Goal: Task Accomplishment & Management: Manage account settings

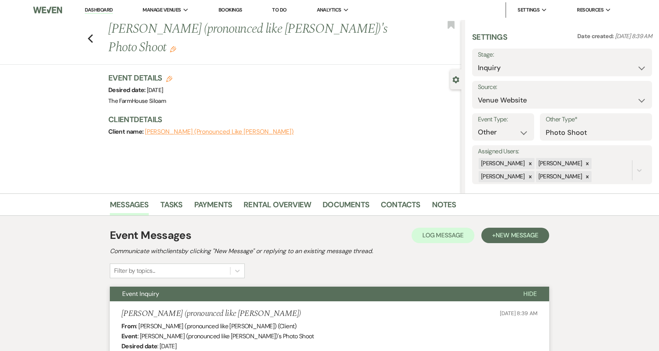
select select "5"
select select "13"
click at [91, 34] on use "button" at bounding box center [90, 38] width 5 height 8
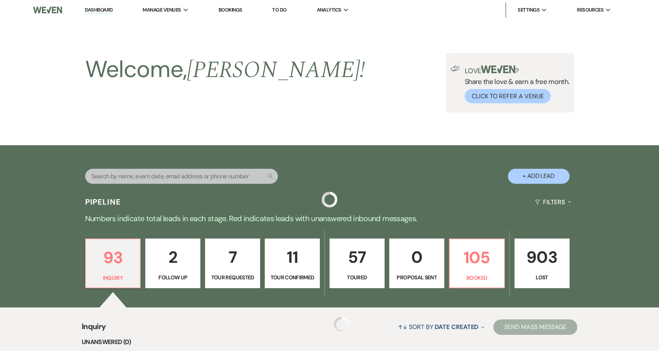
scroll to position [205, 0]
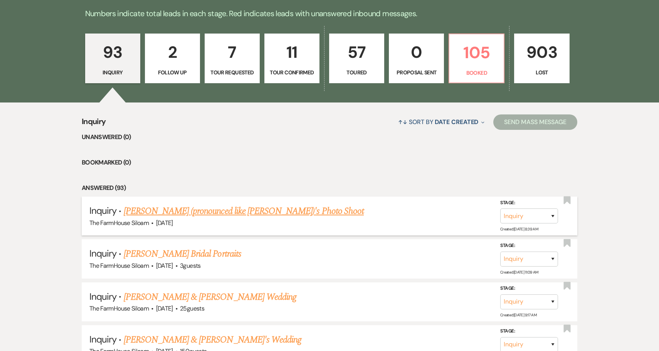
click at [289, 210] on link "[PERSON_NAME] (pronounced like [PERSON_NAME])'s Photo Shoot" at bounding box center [244, 211] width 240 height 14
select select "5"
select select "13"
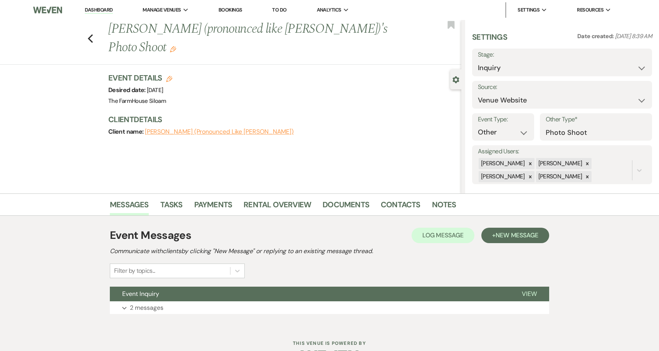
click at [176, 46] on icon "Edit" at bounding box center [173, 49] width 6 height 6
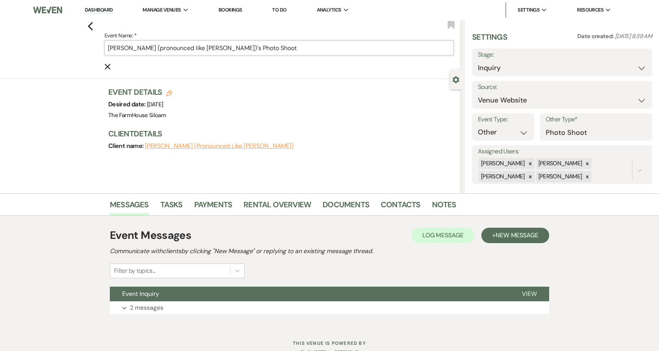
click at [292, 51] on input "[PERSON_NAME] (pronounced like [PERSON_NAME])'s Photo Shoot" at bounding box center [278, 47] width 349 height 15
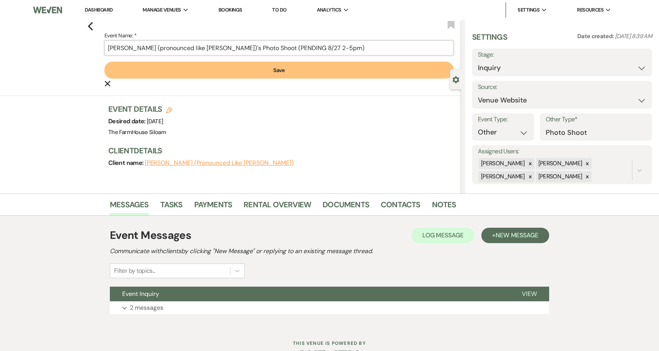
type input "Kathe Hicks (pronounced like Kathy)'s Photo Shoot (PENDING 8/27 2-5pm)"
click at [255, 70] on button "Save" at bounding box center [278, 70] width 349 height 17
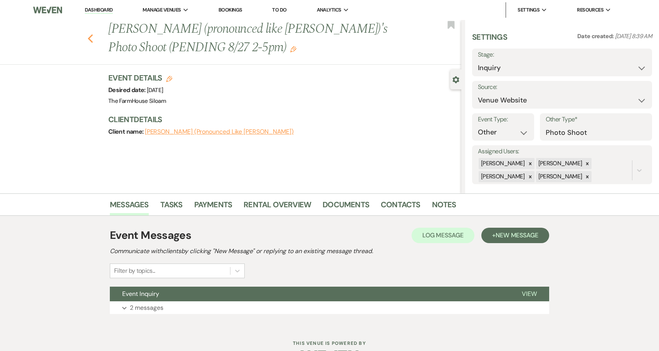
click at [92, 38] on icon "Previous" at bounding box center [90, 38] width 6 height 9
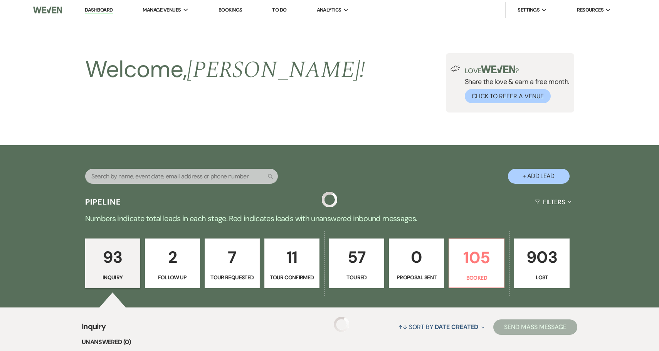
scroll to position [205, 0]
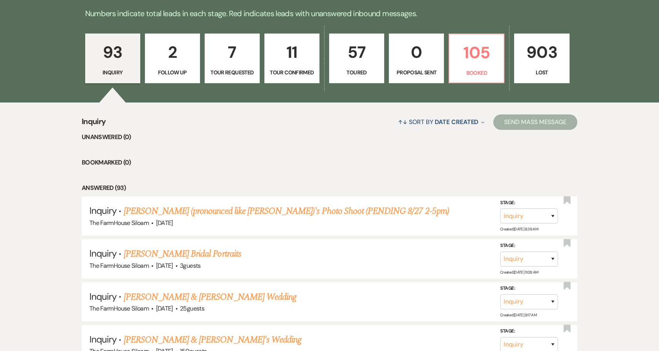
click at [360, 62] on p "57" at bounding box center [356, 52] width 45 height 26
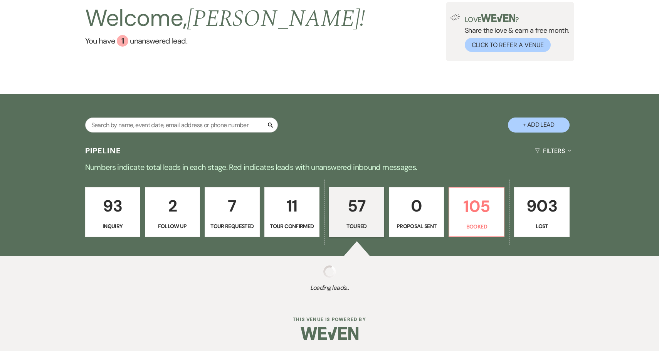
select select "5"
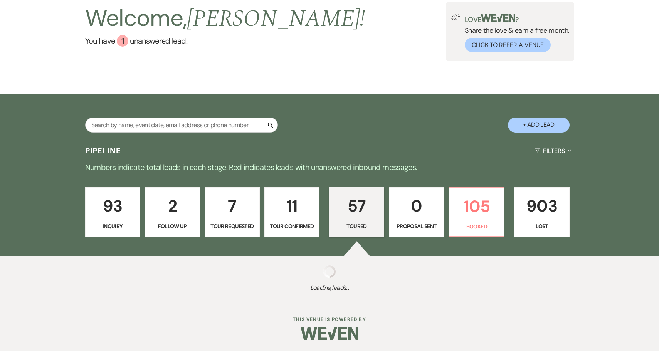
select select "5"
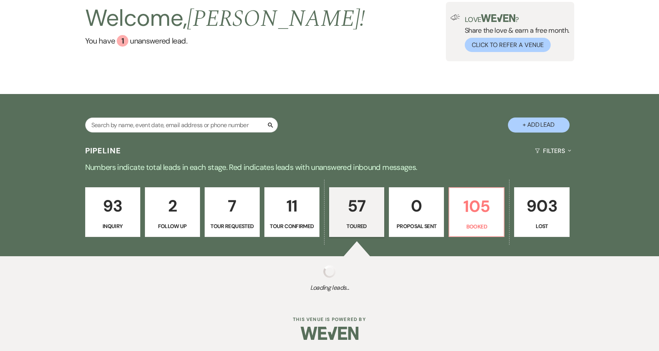
select select "5"
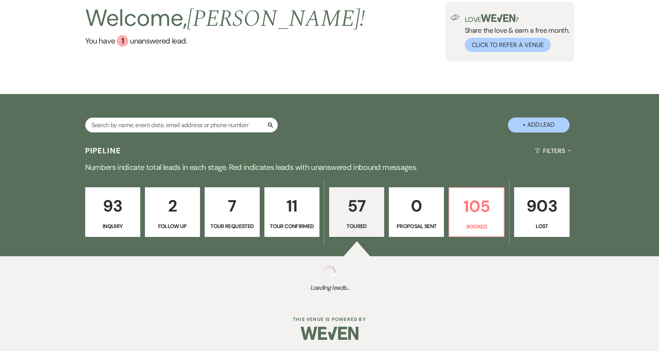
select select "5"
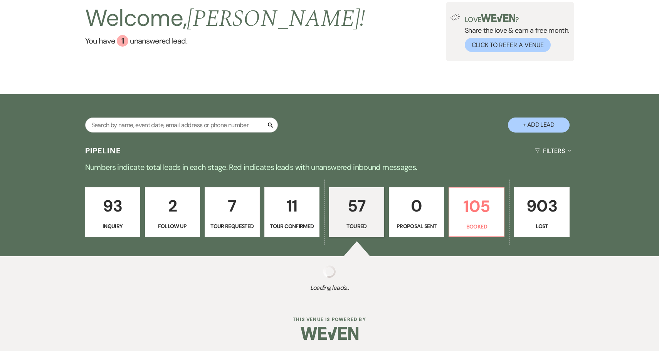
select select "5"
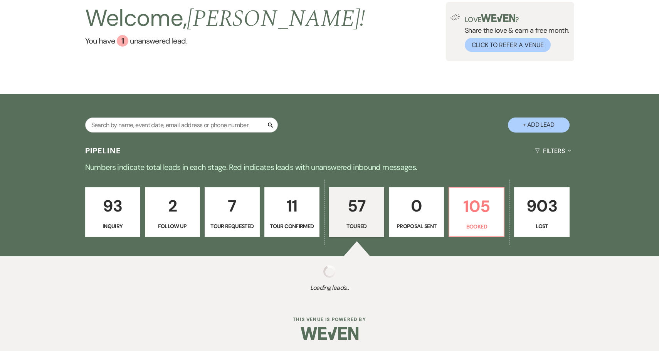
select select "5"
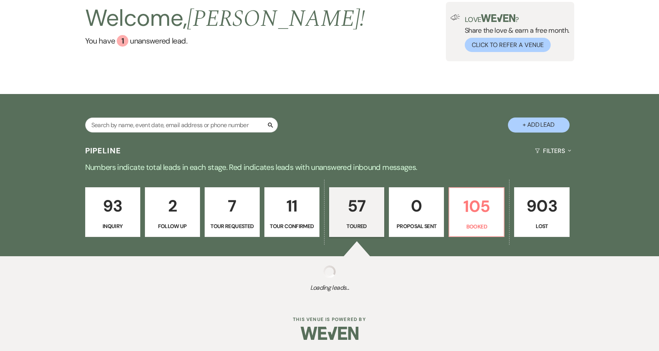
select select "5"
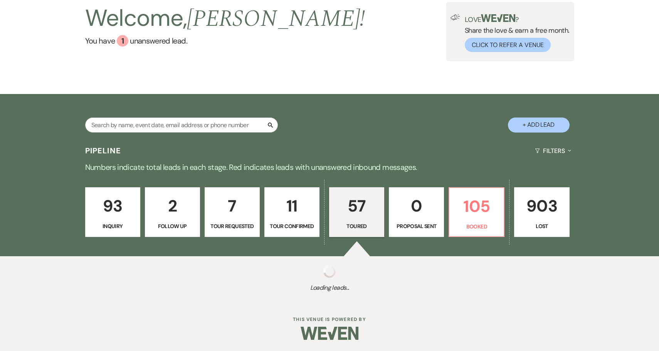
select select "5"
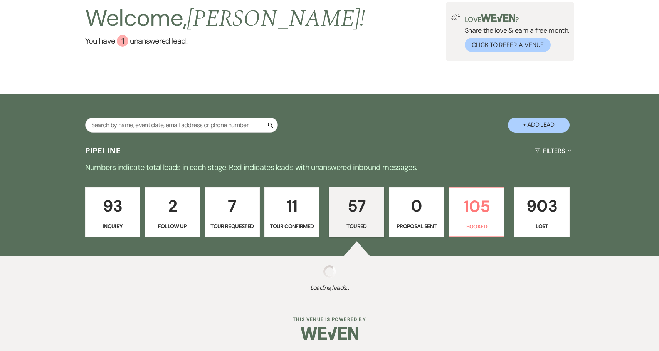
select select "5"
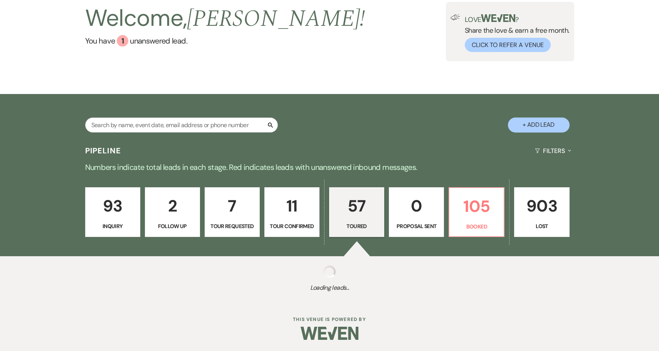
select select "5"
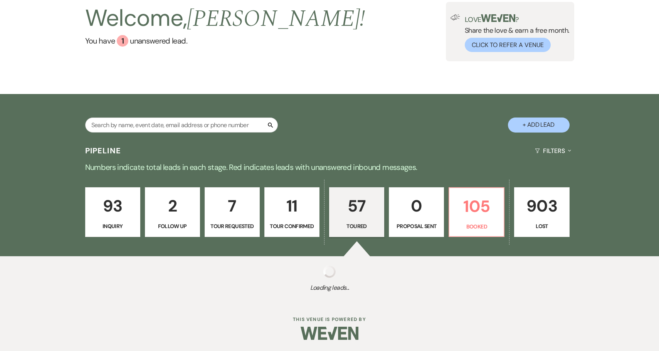
select select "5"
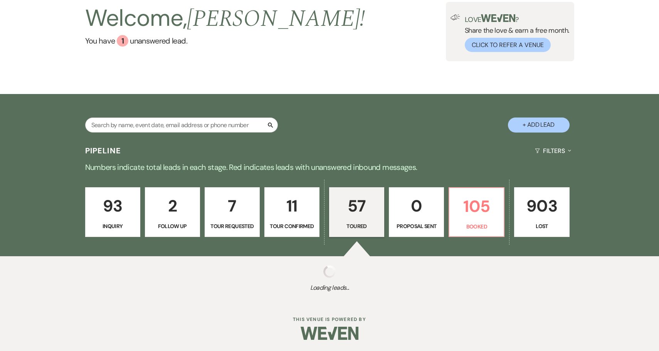
select select "5"
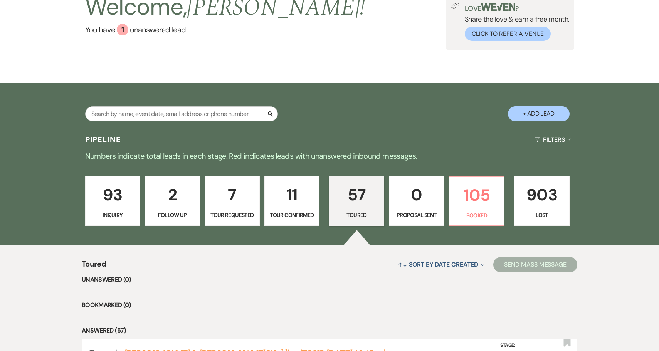
scroll to position [19, 0]
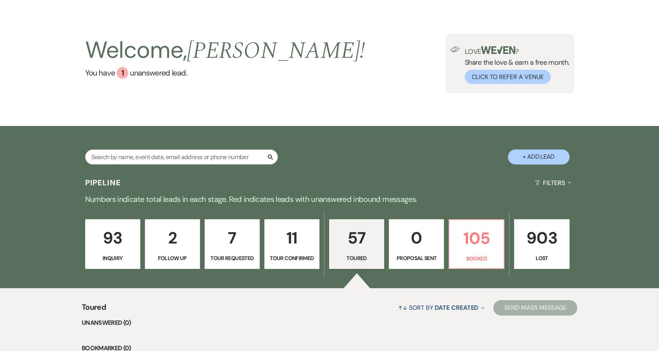
click at [291, 244] on p "11" at bounding box center [291, 238] width 45 height 26
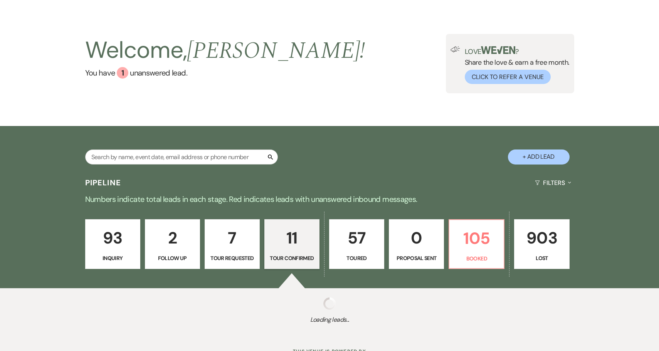
select select "4"
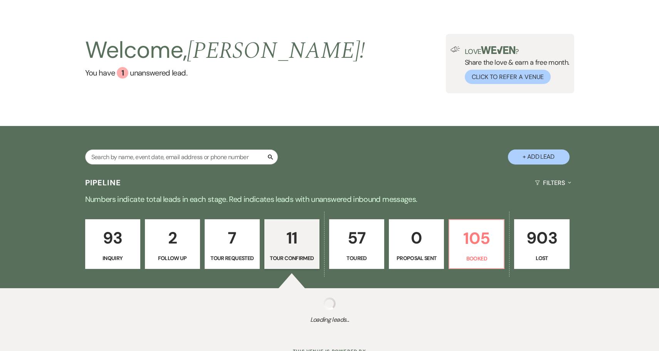
select select "4"
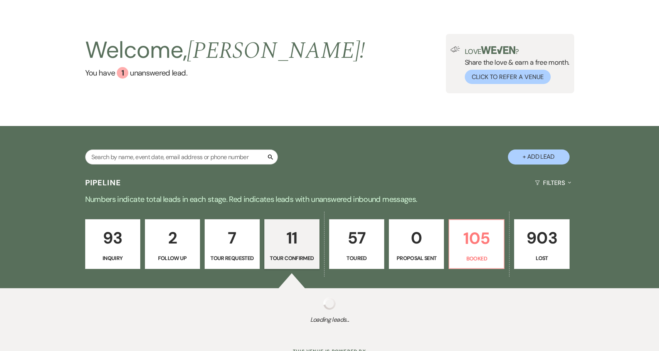
select select "4"
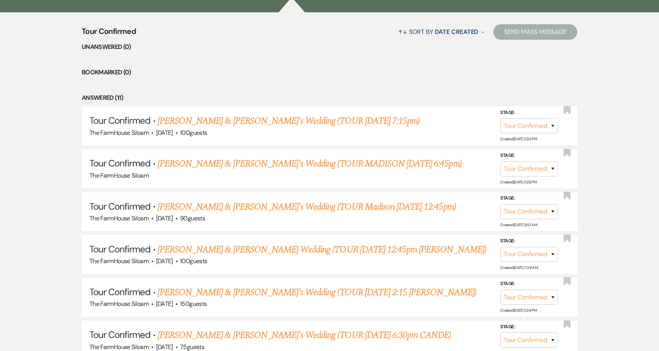
scroll to position [295, 0]
click at [383, 161] on link "[PERSON_NAME] & [PERSON_NAME]'s Wedding (TOUR MADISON [DATE] 6:45pm)" at bounding box center [310, 163] width 304 height 14
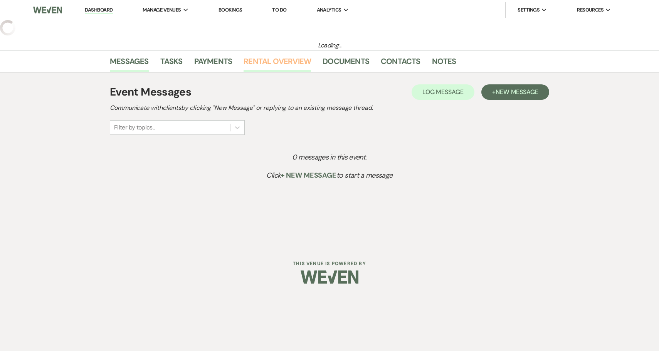
select select "4"
select select "2"
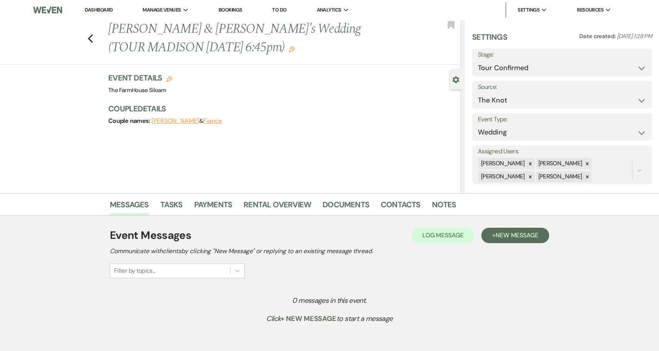
click at [212, 121] on button "Fiance" at bounding box center [212, 121] width 19 height 6
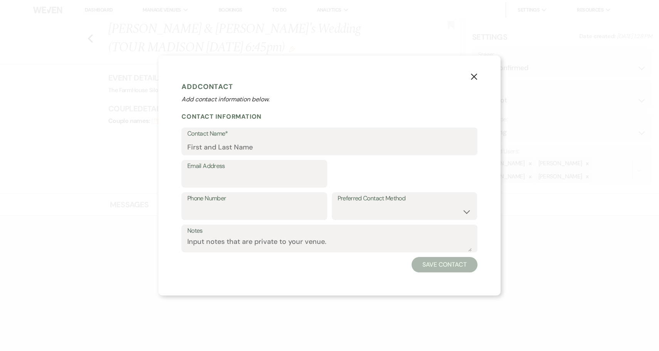
select select "1"
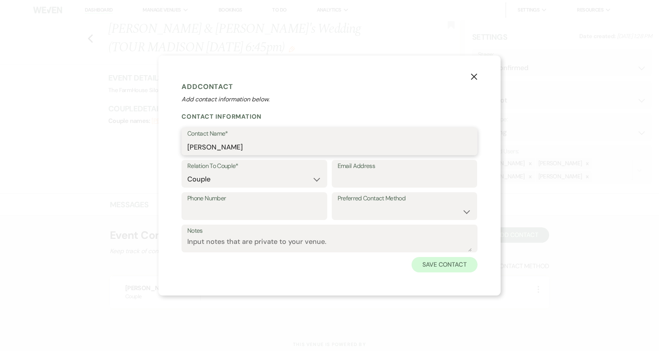
type input "[PERSON_NAME]"
click at [448, 264] on button "Save Contact" at bounding box center [444, 264] width 66 height 15
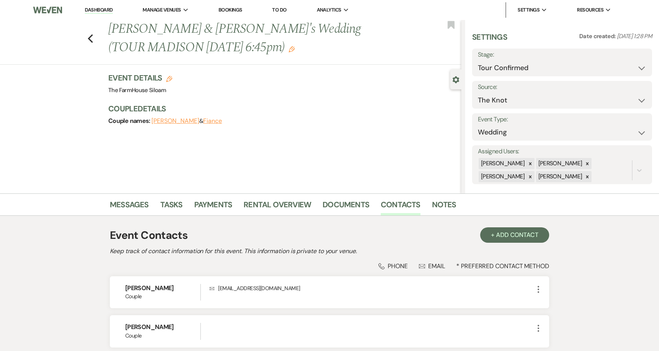
click at [166, 78] on icon "Edit" at bounding box center [169, 79] width 6 height 6
select select "468"
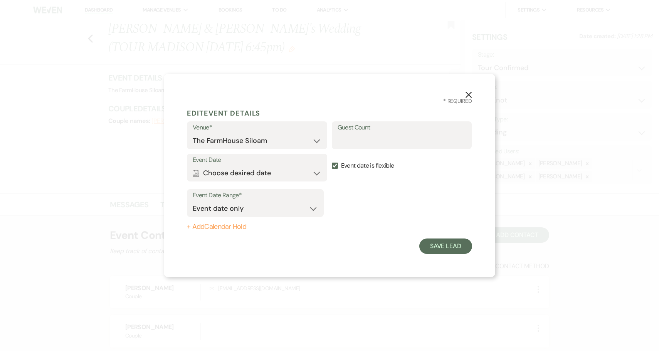
click at [282, 171] on button "Calendar Choose desired date Expand" at bounding box center [257, 172] width 129 height 15
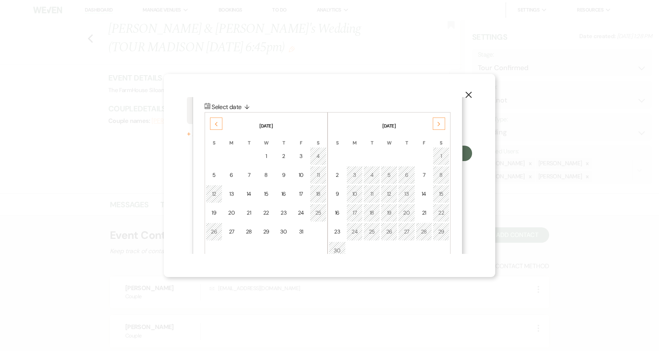
scroll to position [93, 0]
click at [439, 120] on div "Next" at bounding box center [439, 123] width 12 height 12
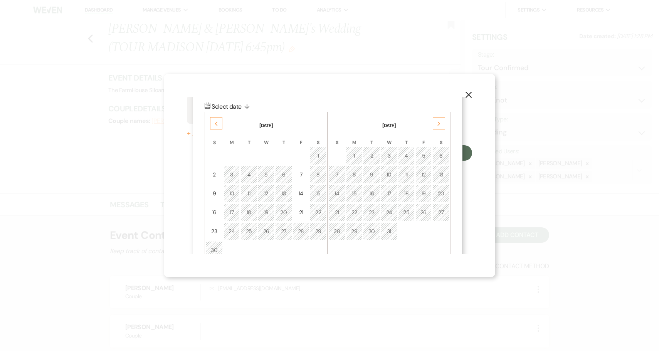
click at [439, 120] on div "Next" at bounding box center [439, 123] width 12 height 12
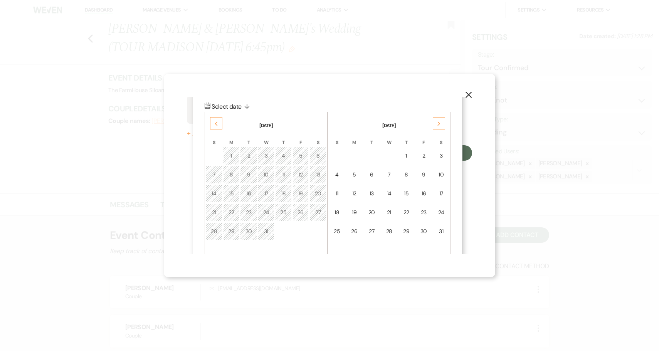
click at [439, 120] on div "Next" at bounding box center [439, 123] width 12 height 12
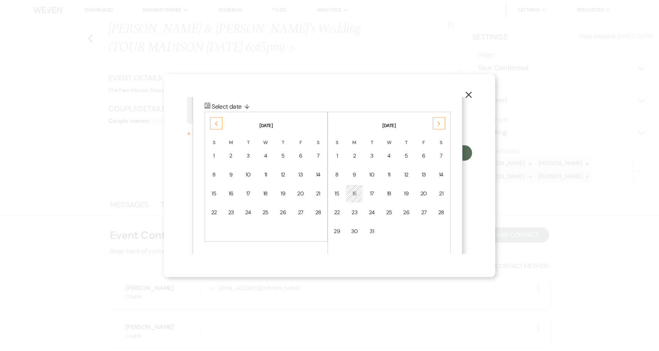
click at [439, 120] on div "Next" at bounding box center [439, 123] width 12 height 12
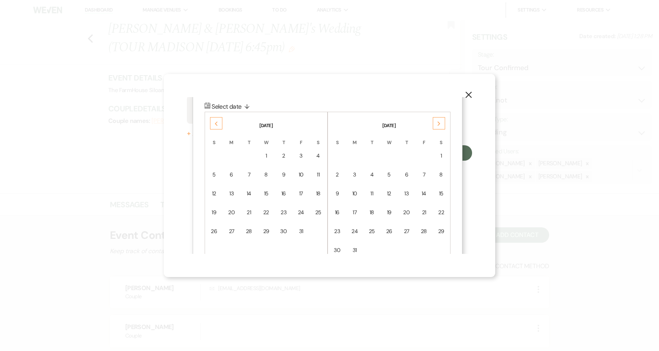
click at [439, 120] on div "Next" at bounding box center [439, 123] width 12 height 12
click at [438, 171] on div "14" at bounding box center [441, 175] width 7 height 8
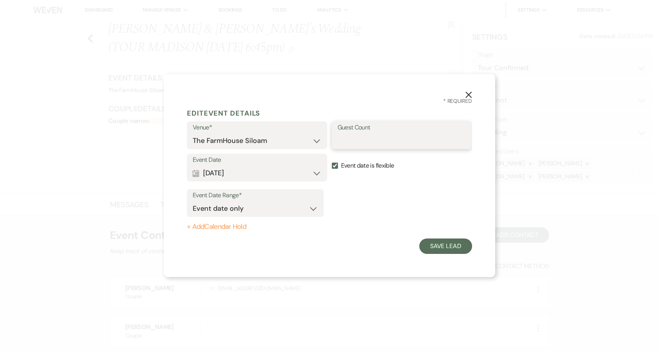
click at [423, 142] on input "Guest Count" at bounding box center [401, 140] width 129 height 15
type input "50"
click at [335, 167] on input "Event date is flexible" at bounding box center [335, 166] width 6 height 6
checkbox input "false"
click at [448, 247] on button "Save Lead" at bounding box center [445, 245] width 53 height 15
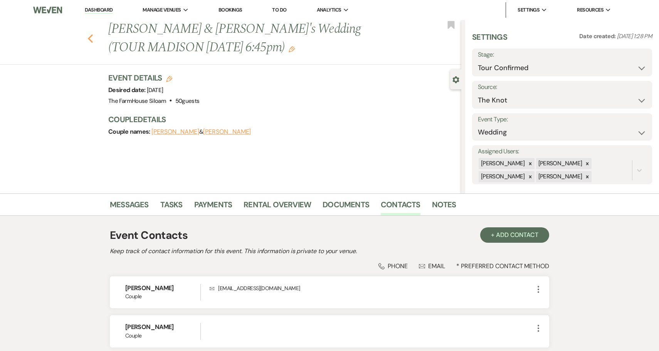
click at [90, 39] on icon "Previous" at bounding box center [90, 38] width 6 height 9
select select "4"
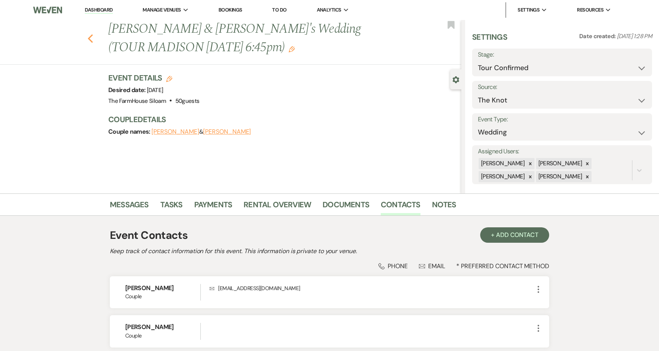
select select "4"
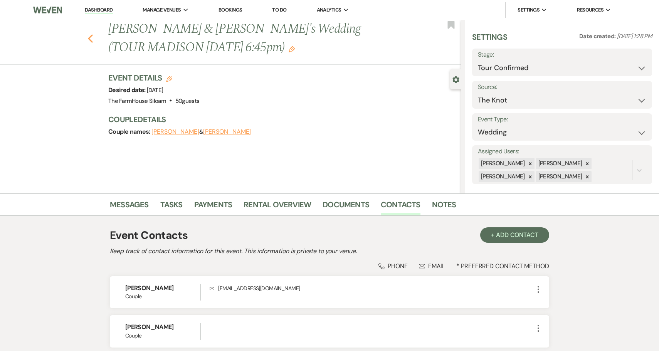
select select "4"
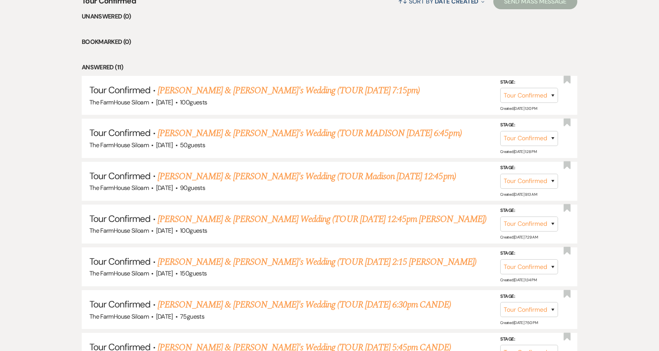
scroll to position [333, 0]
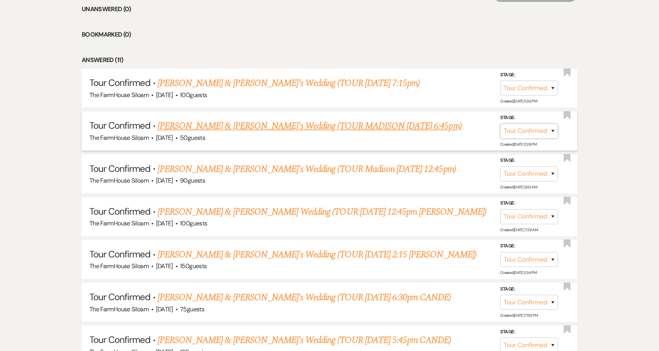
select select "5"
click at [549, 132] on button "Save" at bounding box center [542, 130] width 39 height 15
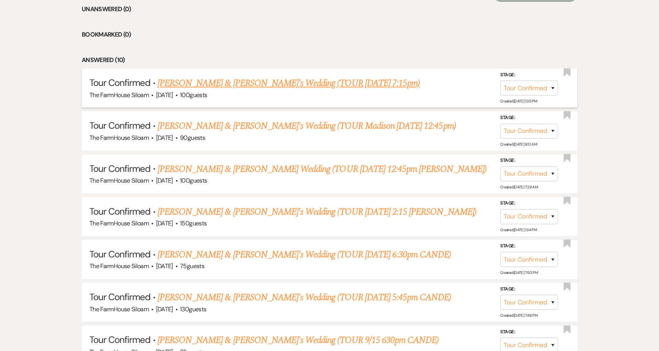
click at [344, 85] on link "Kayla Hough & Fiance's Wedding (TOUR 8/20 7:15pm)" at bounding box center [289, 83] width 262 height 14
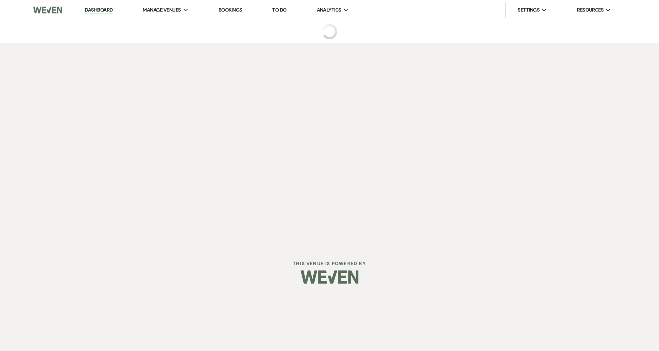
select select "4"
select select "2"
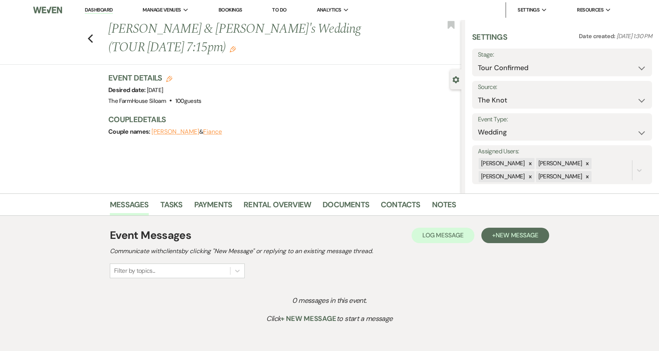
click at [230, 49] on icon "Edit" at bounding box center [233, 49] width 6 height 6
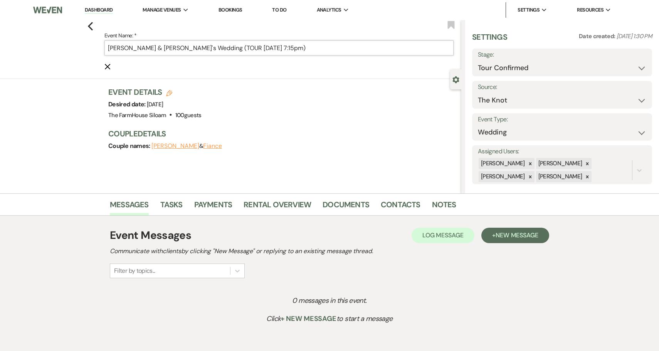
click at [257, 48] on input "Kayla Hough & Fiance's Wedding (TOUR 8/20 7:15pm)" at bounding box center [278, 47] width 349 height 15
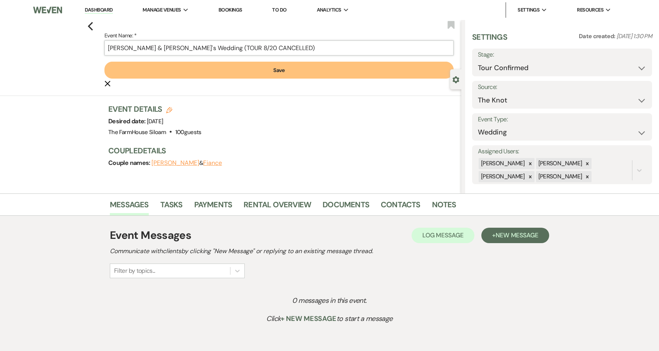
type input "Kayla Hough & Fiance's Wedding (TOUR 8/20 CANCELLED)"
click at [291, 72] on button "Save" at bounding box center [278, 70] width 349 height 17
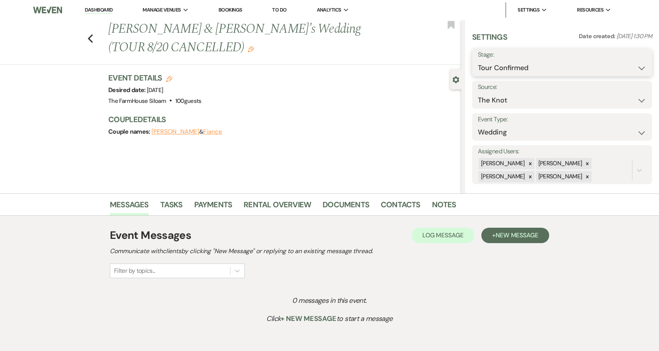
select select "2"
click at [642, 64] on button "Save" at bounding box center [633, 62] width 38 height 15
click at [94, 39] on div "Previous Kayla Hough & Fiance's Wedding (TOUR 8/20 CANCELLED) Edit Bookmark" at bounding box center [228, 42] width 465 height 45
click at [91, 38] on icon "Previous" at bounding box center [90, 38] width 6 height 9
select select "2"
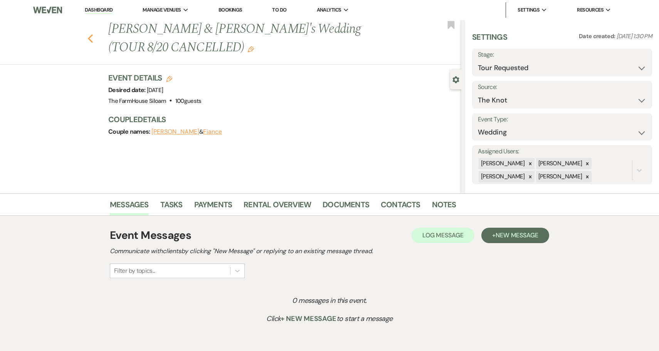
select select "4"
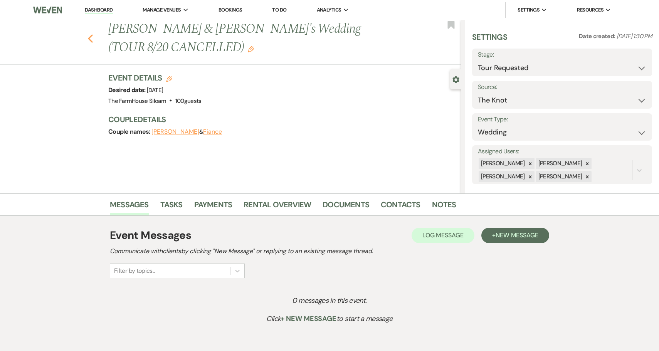
select select "4"
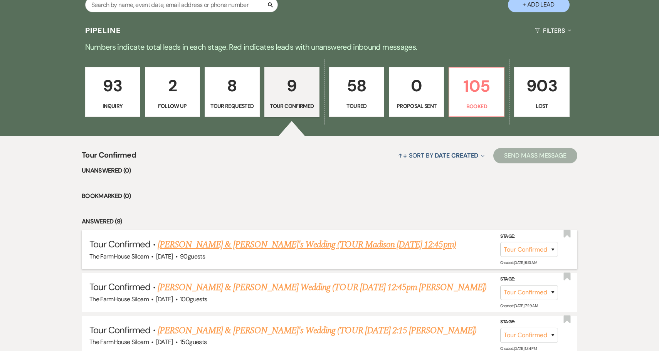
scroll to position [148, 0]
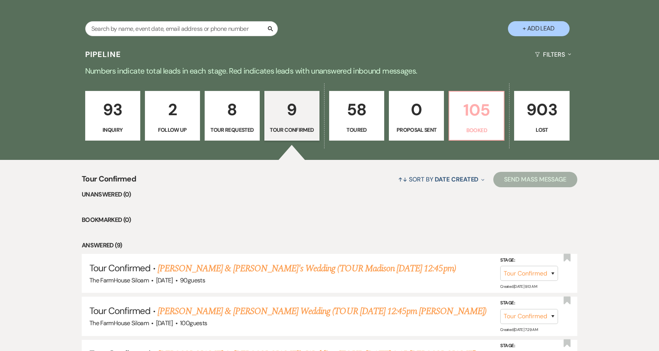
click at [473, 121] on p "105" at bounding box center [476, 110] width 45 height 26
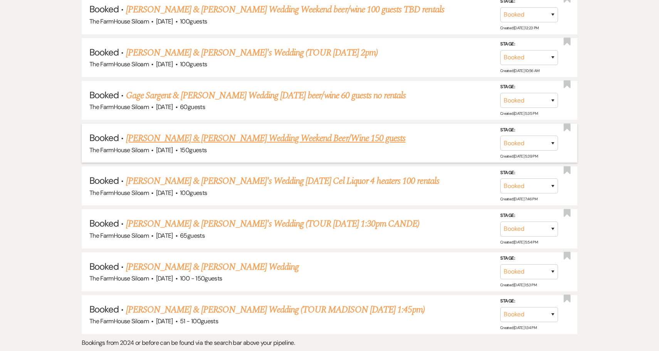
scroll to position [1392, 0]
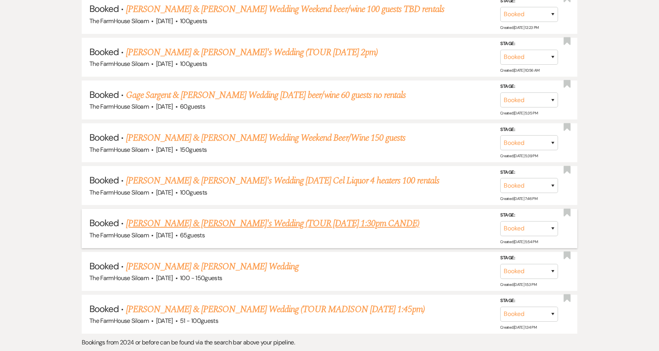
click at [260, 217] on link "Travis & Tori's Wedding (TOUR 8/3 1:30pm CANDE)" at bounding box center [273, 224] width 294 height 14
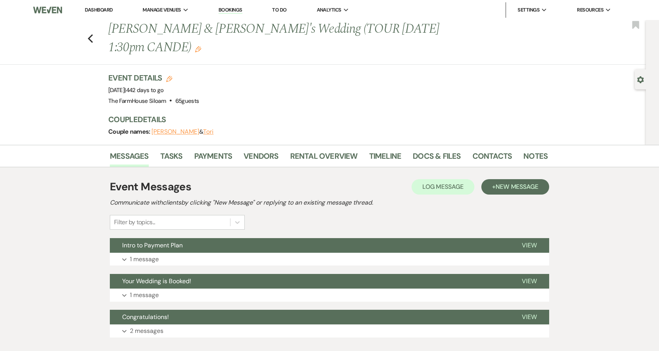
click at [167, 76] on icon "Edit" at bounding box center [169, 79] width 6 height 6
select select "468"
select select "eventDateAnd"
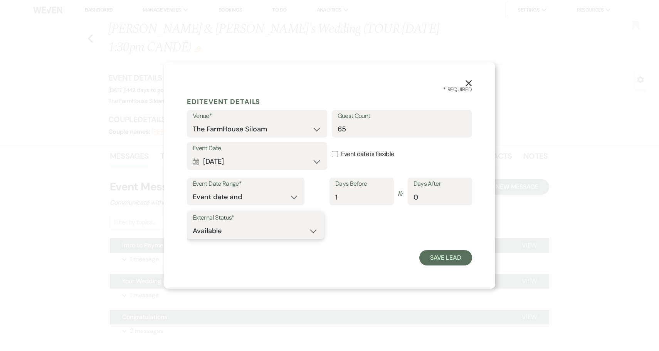
select select "false"
click at [450, 254] on button "Save Lead" at bounding box center [445, 257] width 53 height 15
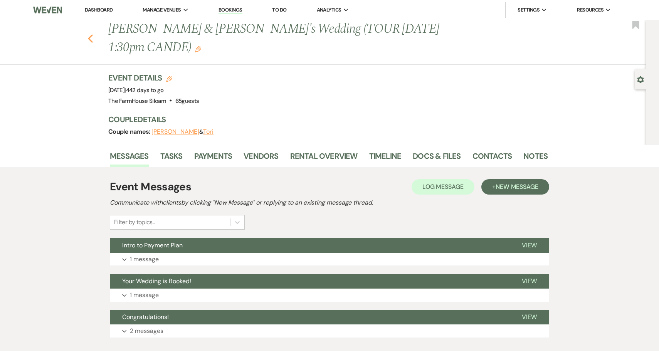
click at [91, 34] on icon "Previous" at bounding box center [90, 38] width 6 height 9
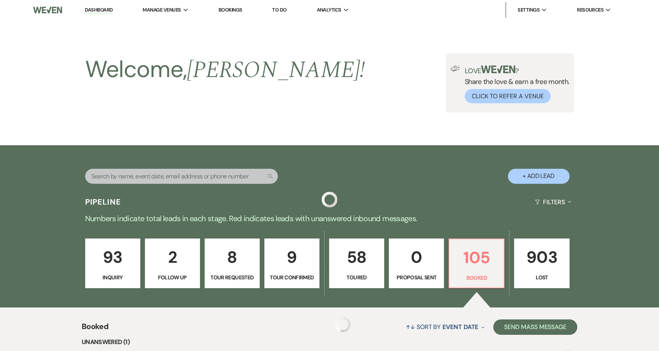
scroll to position [1392, 0]
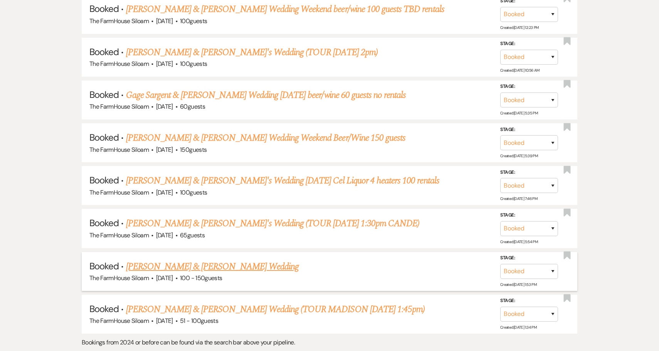
click at [192, 260] on link "Jaiden Medinger & Alejandro Pina Rangel's Wedding" at bounding box center [212, 267] width 173 height 14
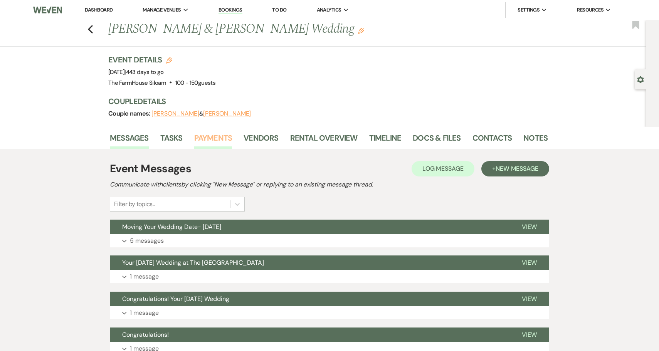
click at [209, 139] on link "Payments" at bounding box center [213, 140] width 38 height 17
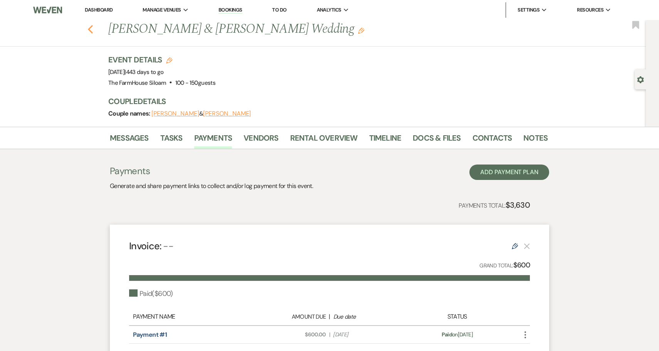
click at [91, 27] on icon "Previous" at bounding box center [90, 29] width 6 height 9
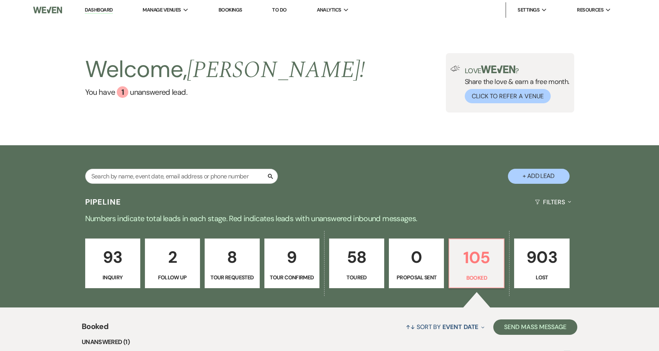
click at [355, 268] on p "58" at bounding box center [356, 257] width 45 height 26
select select "5"
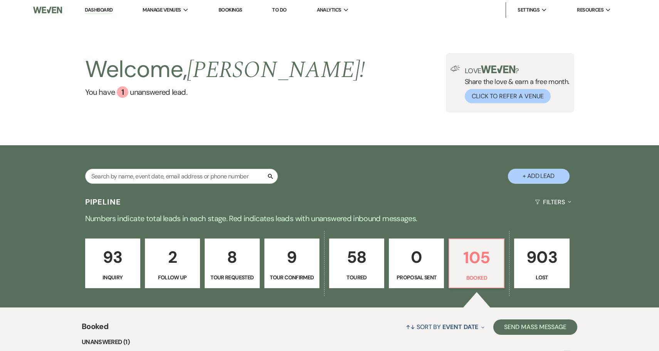
select select "5"
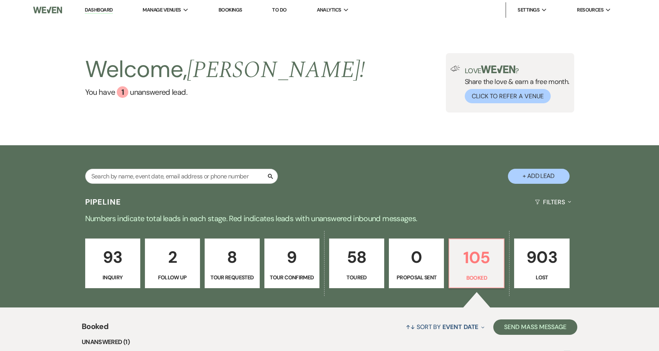
select select "5"
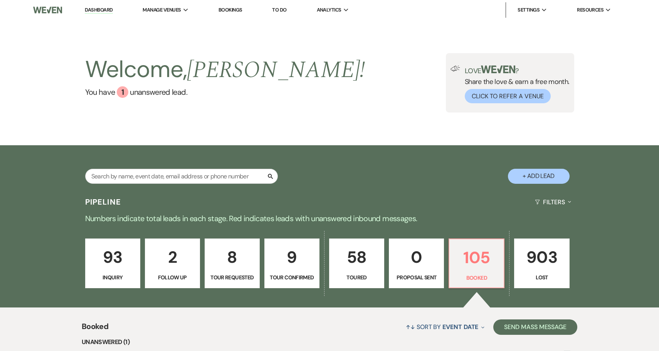
select select "5"
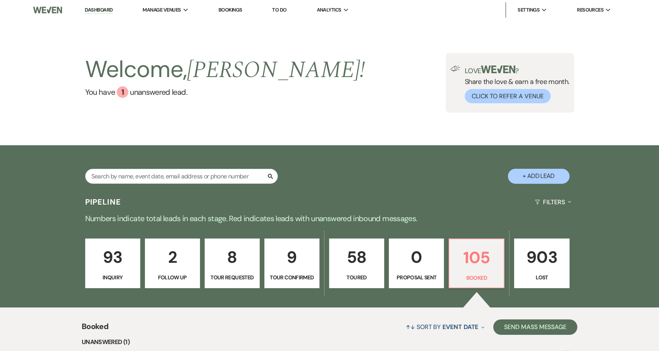
select select "5"
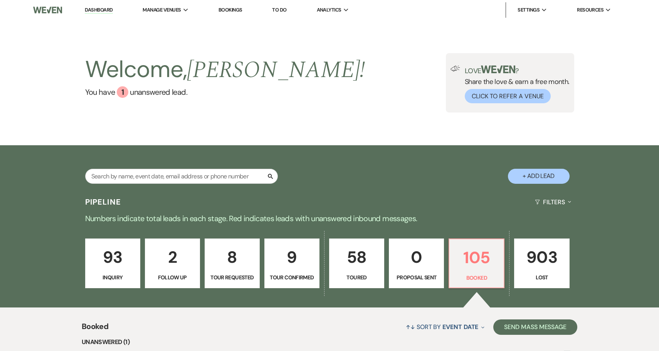
select select "5"
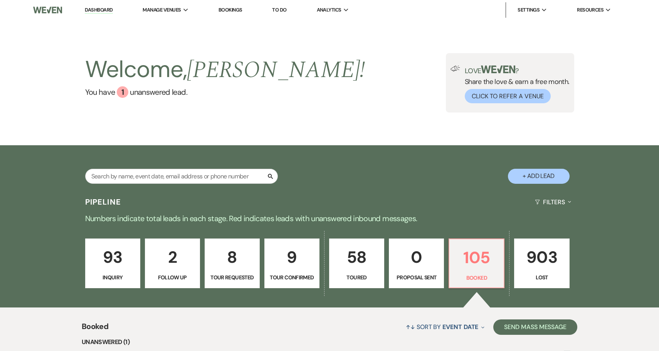
select select "5"
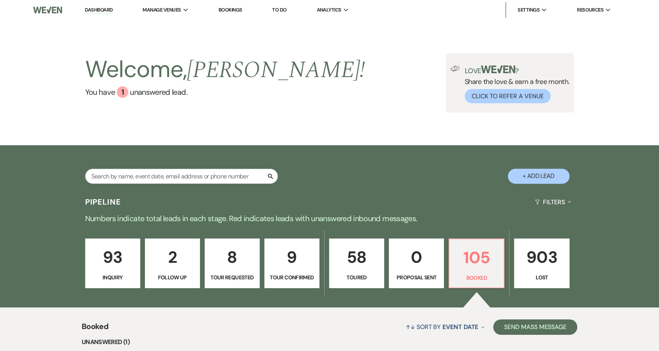
select select "5"
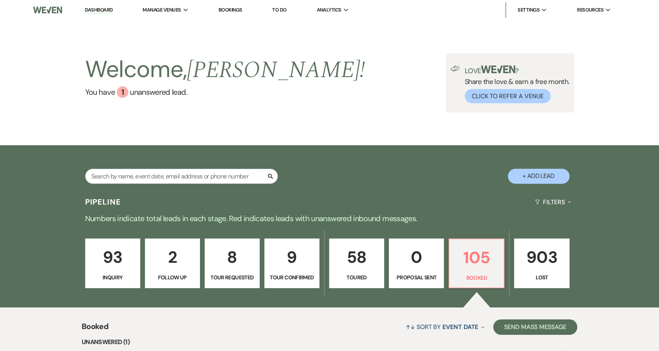
select select "5"
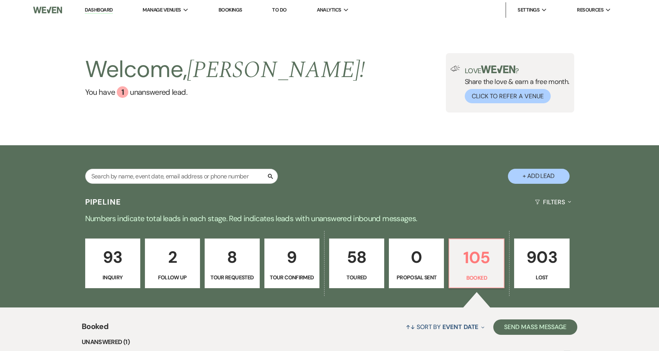
select select "5"
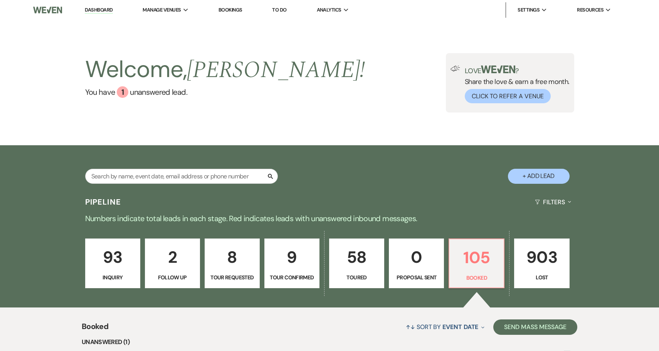
select select "5"
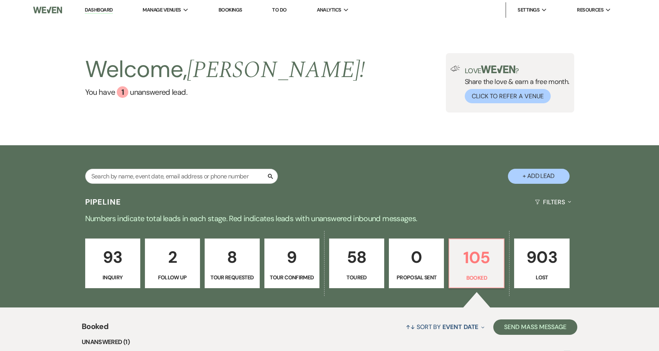
select select "5"
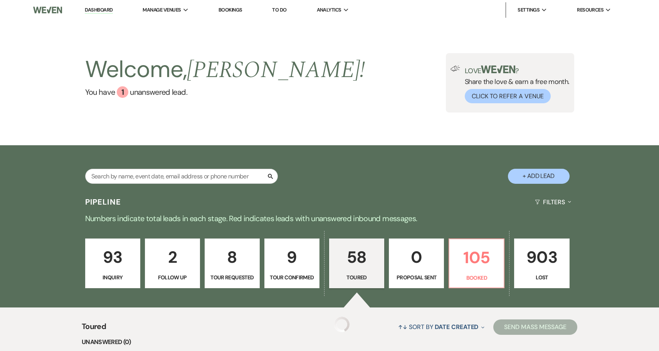
select select "5"
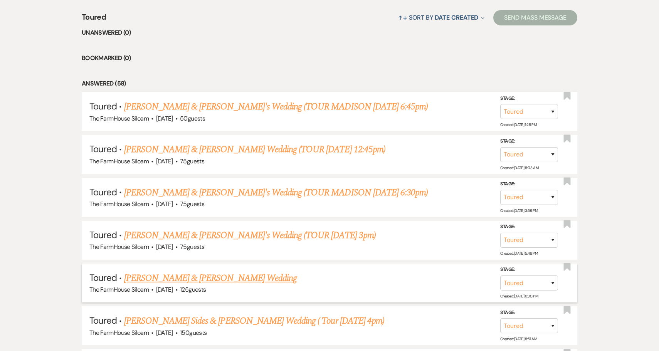
scroll to position [310, 0]
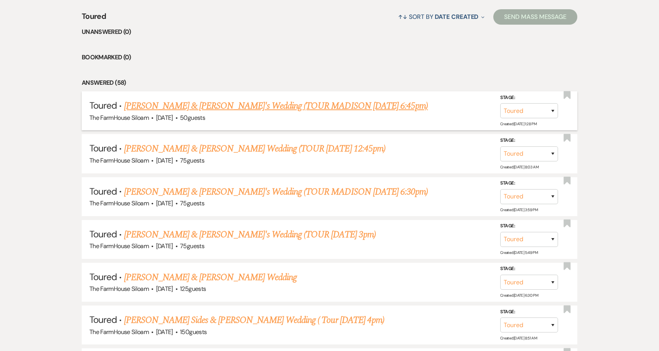
click at [216, 104] on link "[PERSON_NAME] & [PERSON_NAME]'s Wedding (TOUR MADISON [DATE] 6:45pm)" at bounding box center [276, 106] width 304 height 14
select select "5"
select select "2"
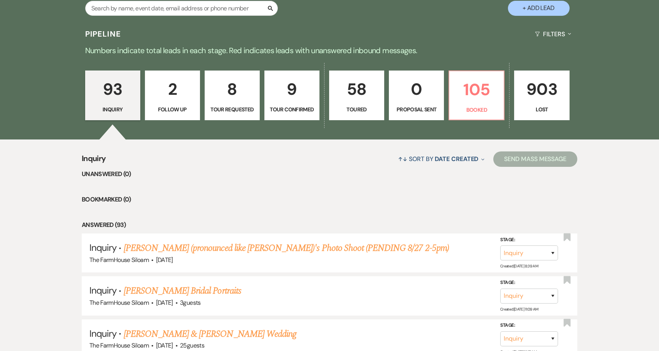
scroll to position [169, 0]
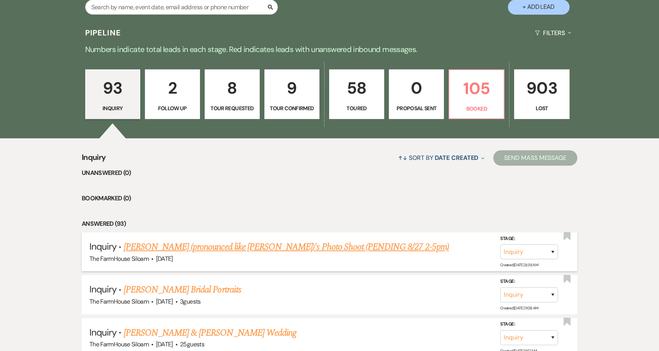
click at [328, 248] on link "[PERSON_NAME] (pronounced like [PERSON_NAME])'s Photo Shoot (PENDING 8/27 2-5pm)" at bounding box center [286, 247] width 325 height 14
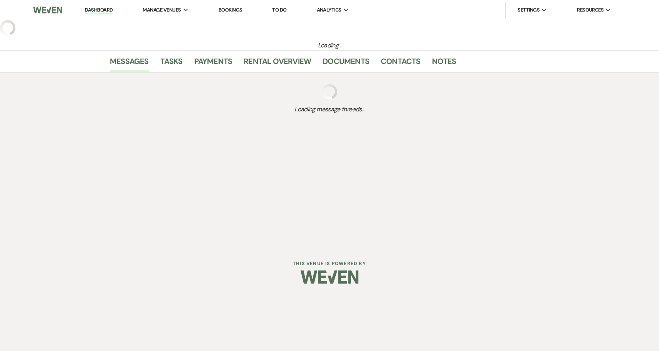
select select "5"
select select "13"
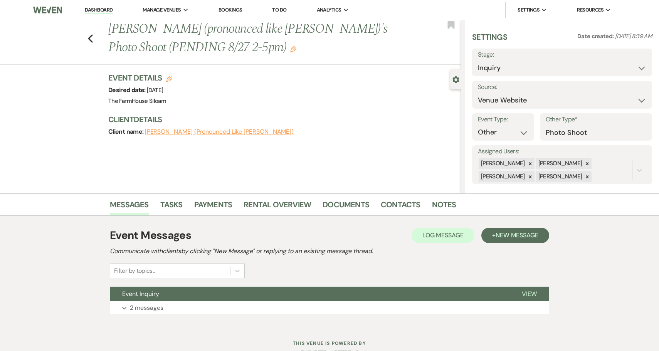
click at [290, 48] on icon "Edit" at bounding box center [293, 49] width 6 height 6
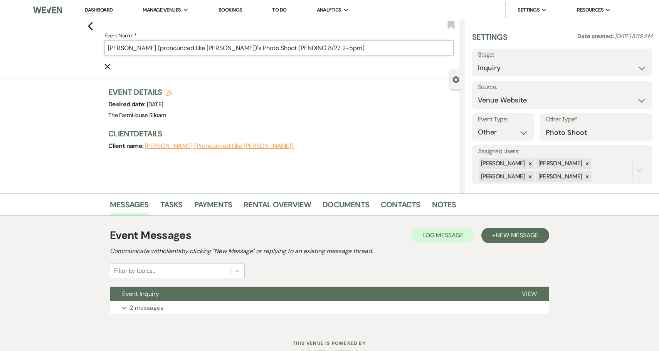
click at [317, 49] on input "[PERSON_NAME] (pronounced like [PERSON_NAME])'s Photo Shoot (PENDING 8/27 2-5pm)" at bounding box center [278, 47] width 349 height 15
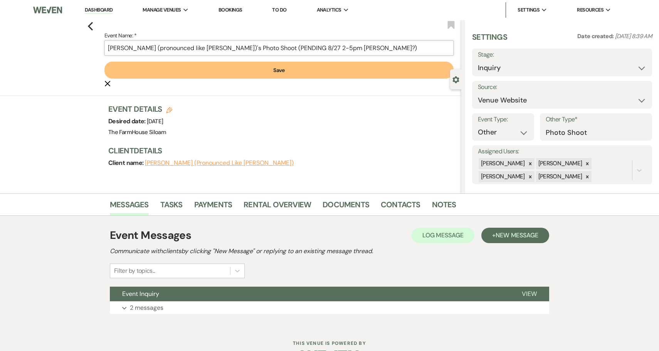
type input "[PERSON_NAME] (pronounced like [PERSON_NAME])'s Photo Shoot (PENDING 8/27 2-5pm…"
click at [275, 72] on button "Save" at bounding box center [278, 70] width 349 height 17
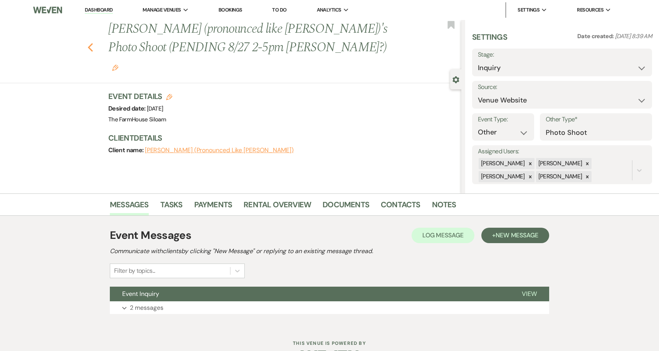
click at [88, 43] on icon "Previous" at bounding box center [90, 47] width 6 height 9
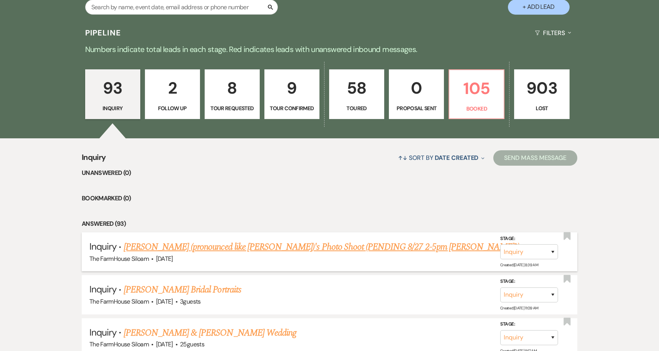
click at [421, 244] on link "[PERSON_NAME] (pronounced like [PERSON_NAME])'s Photo Shoot (PENDING 8/27 2-5pm…" at bounding box center [322, 247] width 396 height 14
select select "5"
select select "13"
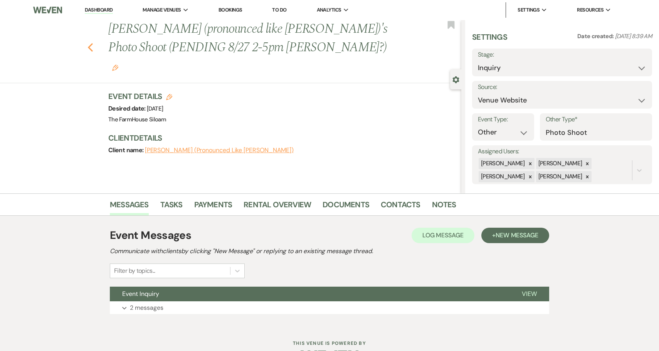
click at [92, 43] on icon "Previous" at bounding box center [90, 47] width 6 height 9
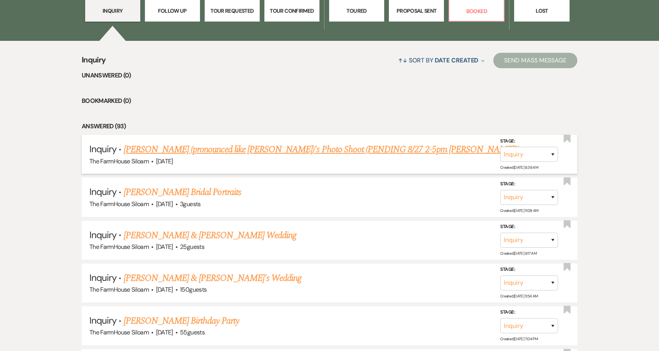
scroll to position [267, 0]
click at [203, 191] on link "[PERSON_NAME] Bridal Portraits" at bounding box center [183, 192] width 118 height 14
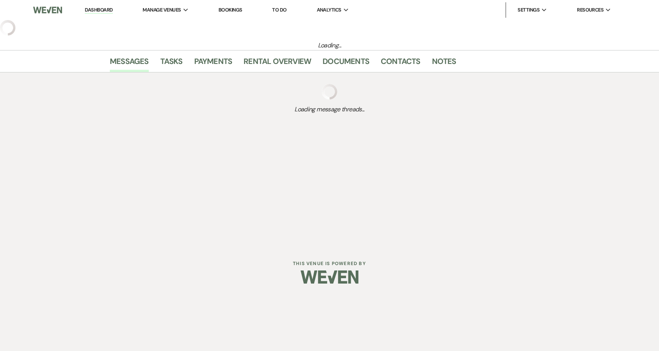
select select "5"
select select "13"
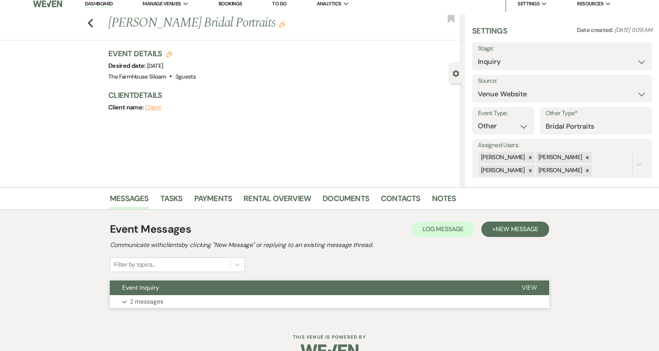
scroll to position [8, 0]
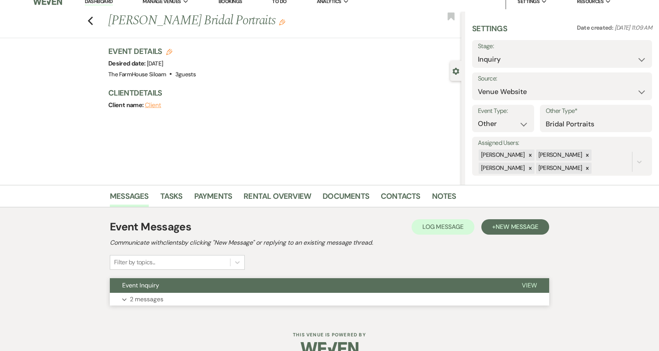
click at [142, 302] on p "2 messages" at bounding box center [147, 299] width 34 height 10
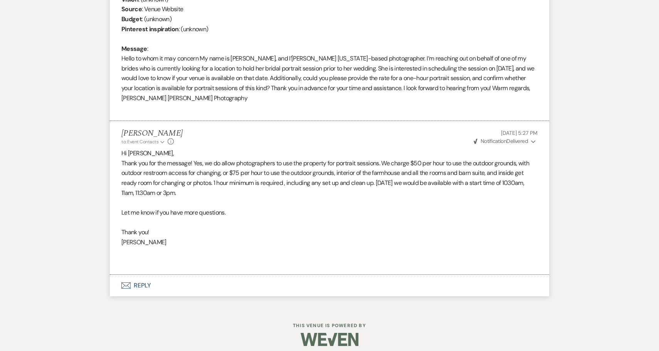
scroll to position [366, 0]
click at [500, 138] on span "Notification" at bounding box center [493, 141] width 26 height 7
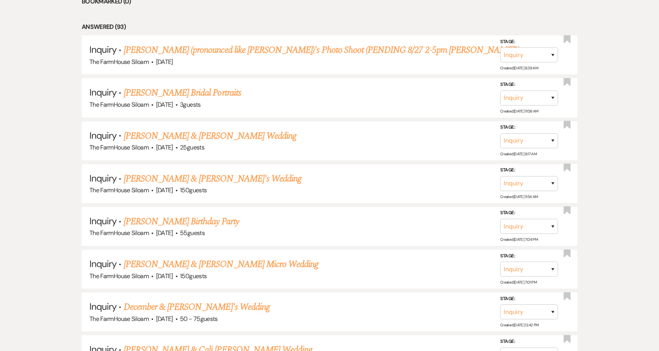
scroll to position [267, 0]
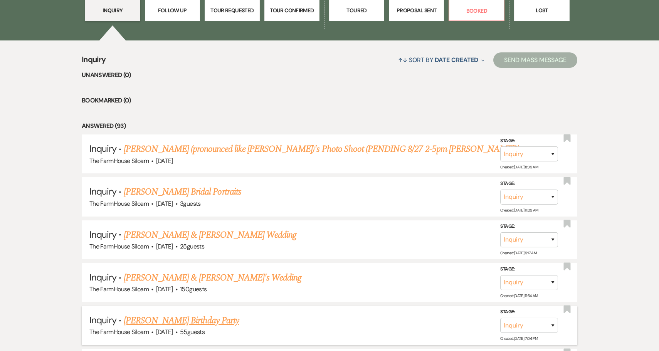
click at [199, 317] on link "[PERSON_NAME] Birthday Party" at bounding box center [181, 321] width 115 height 14
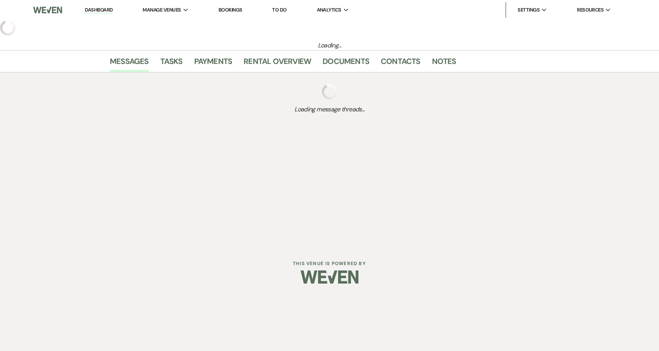
select select "5"
select select "4"
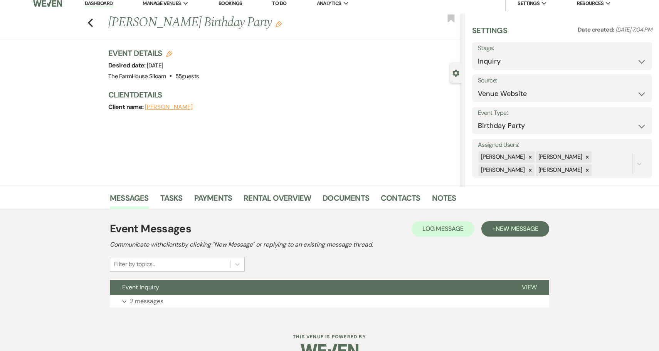
scroll to position [8, 0]
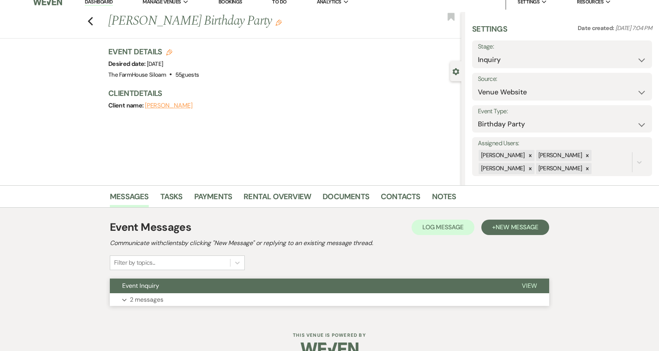
click at [151, 297] on p "2 messages" at bounding box center [147, 300] width 34 height 10
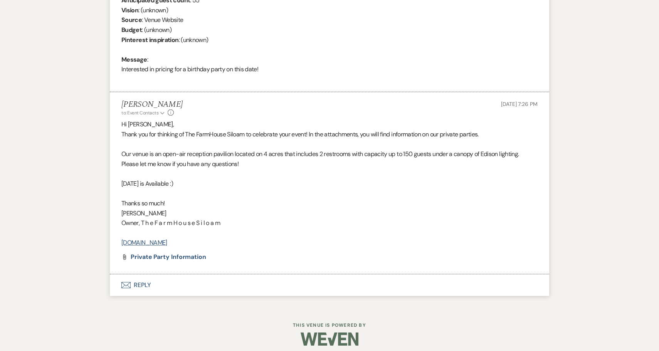
scroll to position [355, 0]
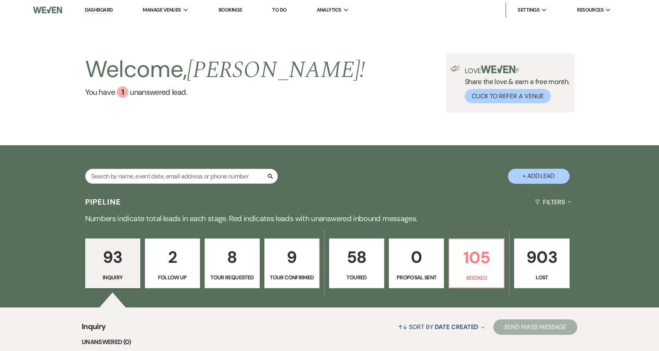
click at [363, 272] on link "58 Toured" at bounding box center [356, 263] width 55 height 50
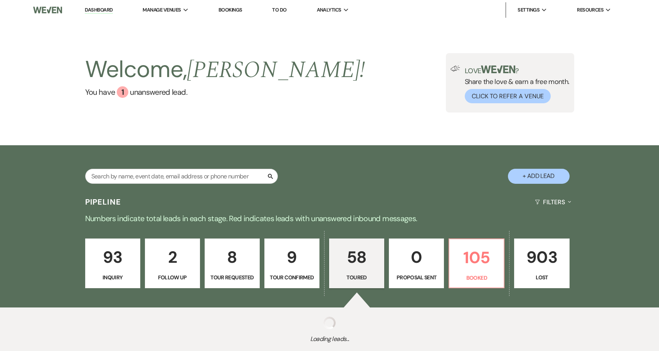
select select "5"
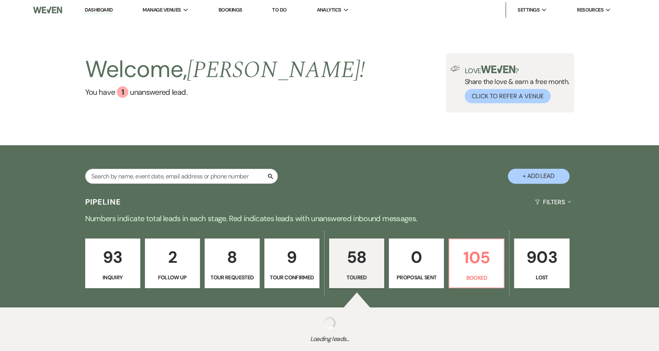
select select "5"
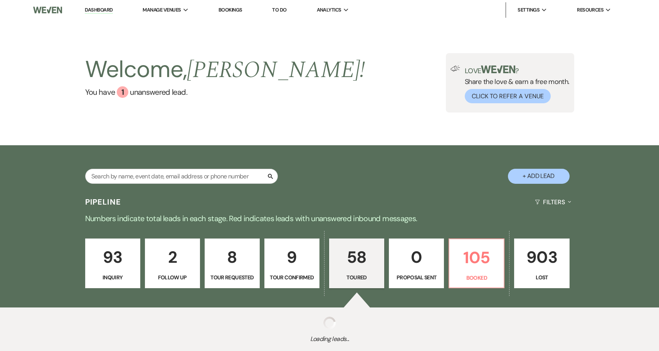
select select "5"
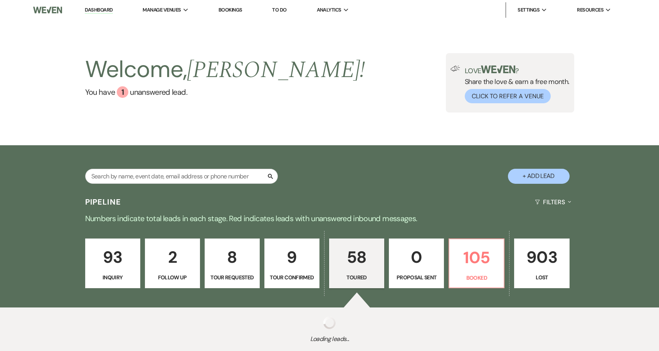
select select "5"
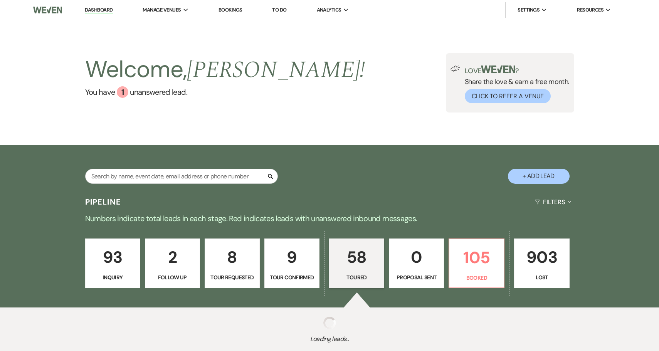
select select "5"
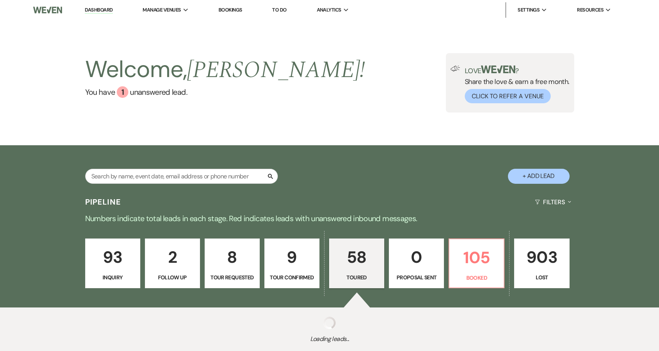
select select "5"
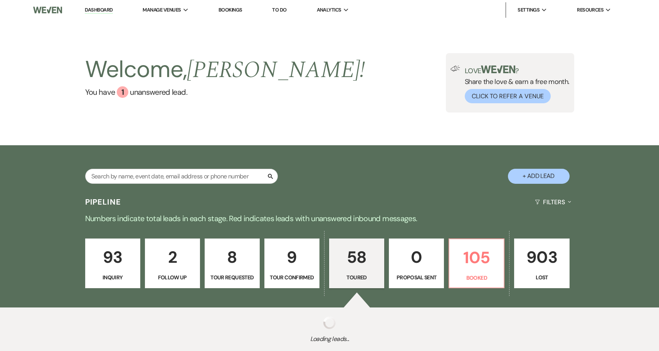
select select "5"
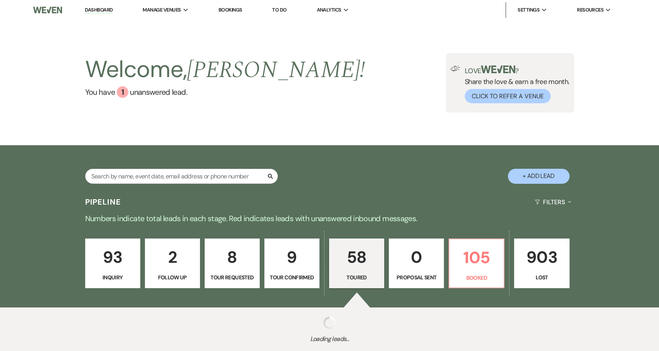
select select "5"
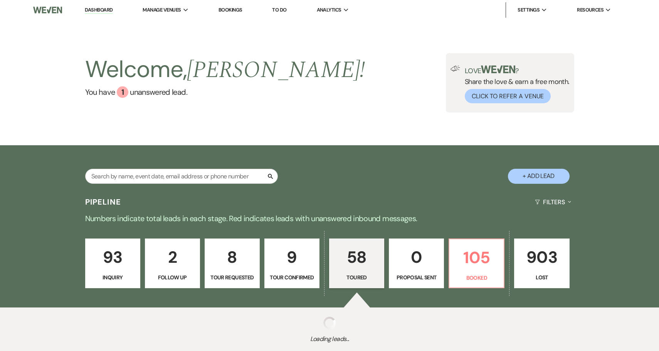
select select "5"
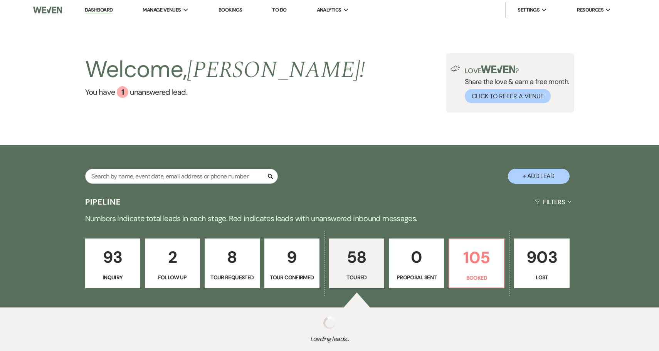
select select "5"
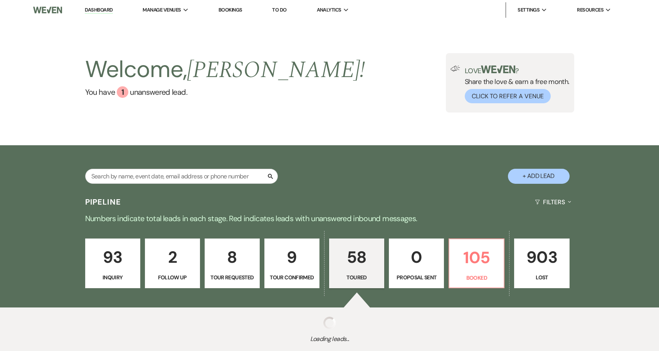
select select "5"
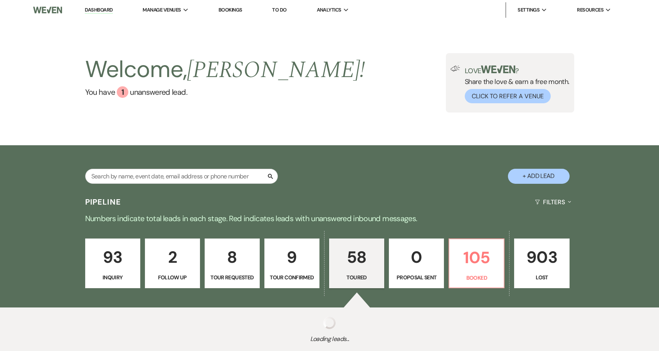
select select "5"
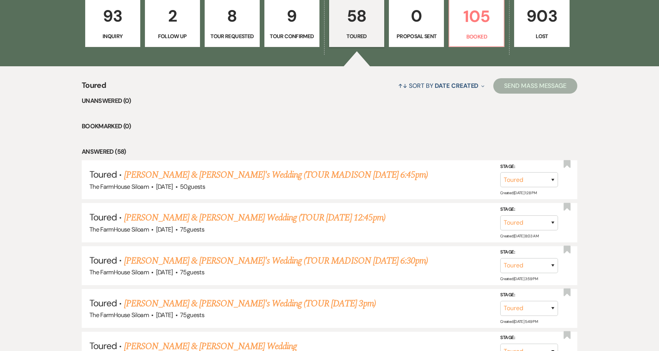
scroll to position [276, 0]
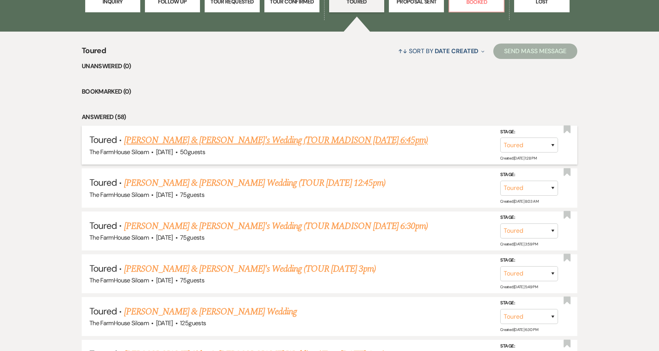
click at [267, 138] on link "[PERSON_NAME] & [PERSON_NAME]'s Wedding (TOUR MADISON [DATE] 6:45pm)" at bounding box center [276, 140] width 304 height 14
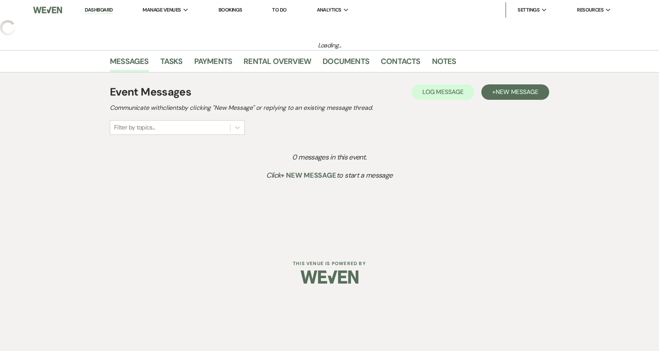
select select "5"
select select "2"
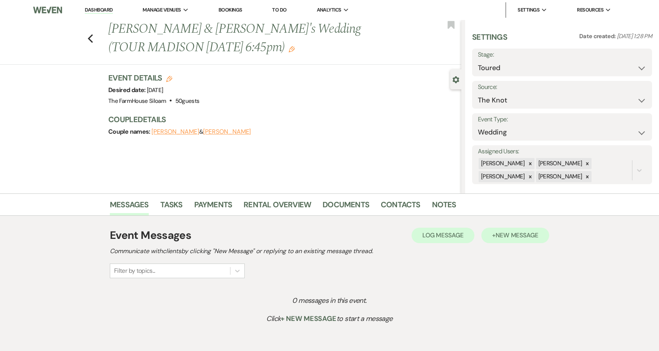
click at [512, 233] on span "New Message" at bounding box center [516, 235] width 43 height 8
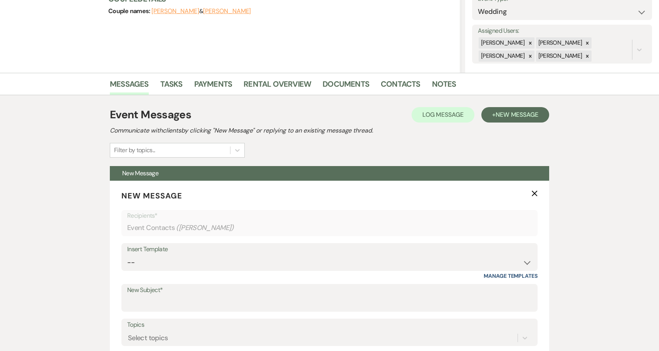
scroll to position [259, 0]
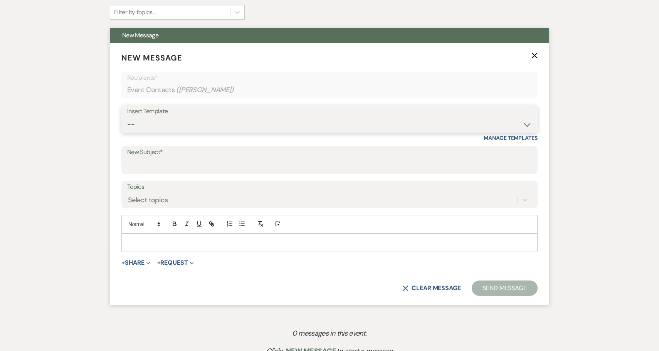
select select "175"
type input "Congratulations!"
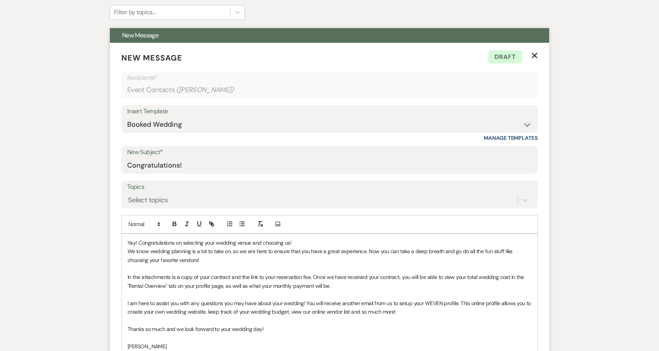
click at [129, 241] on p "Yay! Congratulations on selecting your wedding venue and choosing us!" at bounding box center [330, 242] width 404 height 8
click at [126, 241] on div "Yay! Congratulations on selecting your wedding venue and choosing us! We know w…" at bounding box center [329, 307] width 415 height 147
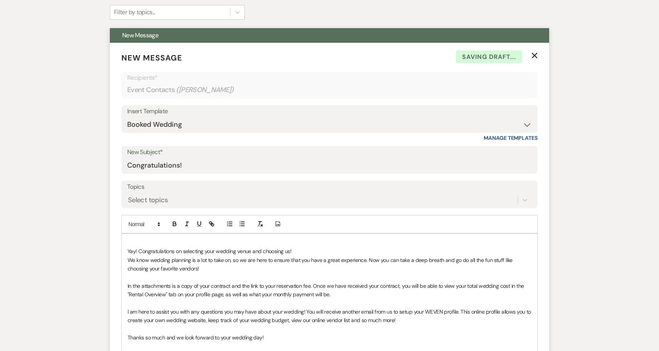
click at [139, 238] on p at bounding box center [330, 242] width 404 height 8
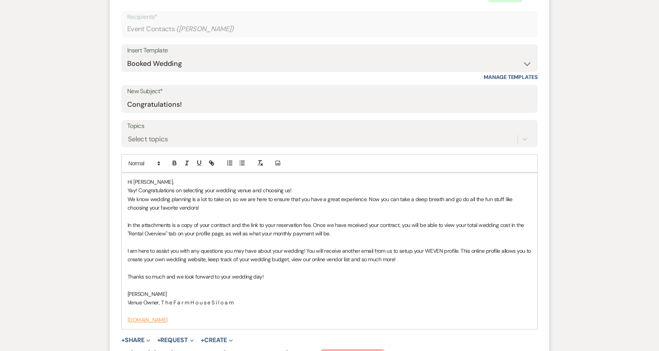
scroll to position [320, 0]
click at [429, 263] on p at bounding box center [330, 267] width 404 height 8
click at [423, 253] on p "I am here to assist you with any questions you may have about your wedding! You…" at bounding box center [330, 254] width 404 height 17
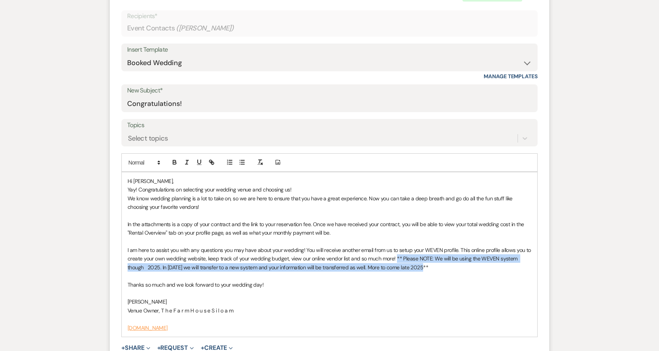
drag, startPoint x: 396, startPoint y: 255, endPoint x: 413, endPoint y: 268, distance: 21.8
click at [413, 268] on p "I am here to assist you with any questions you may have about your wedding! You…" at bounding box center [330, 259] width 404 height 26
copy p "** Please NOTE: We will be using the WEVEN system though 2025. In [DATE] we wil…"
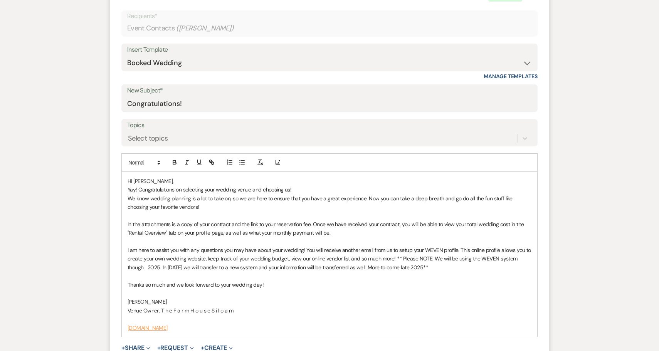
click at [425, 280] on p "Thanks so much and we look forward to your wedding day!" at bounding box center [330, 284] width 404 height 8
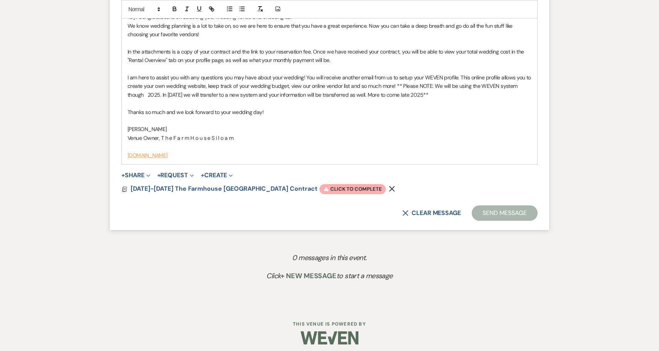
scroll to position [492, 0]
click at [329, 187] on span "Warning Click to complete" at bounding box center [352, 190] width 66 height 10
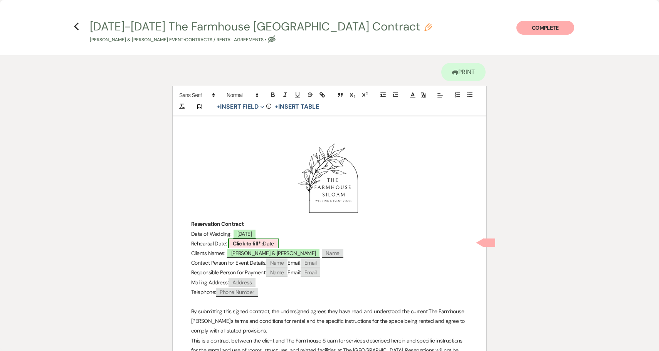
click at [252, 242] on b "Click to fill* :" at bounding box center [248, 243] width 30 height 7
select select "owner"
select select "Date"
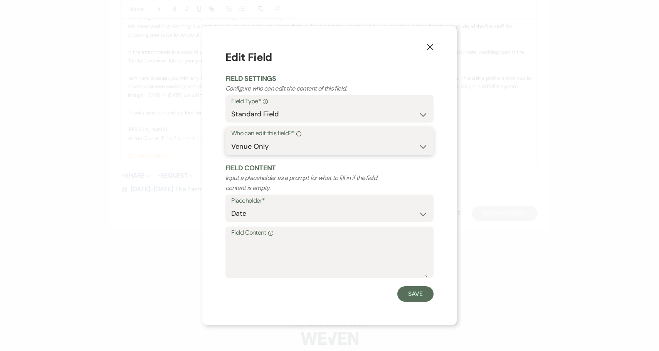
select select "clientAndOwner"
click at [262, 242] on textarea "Field Content Info" at bounding box center [329, 257] width 196 height 39
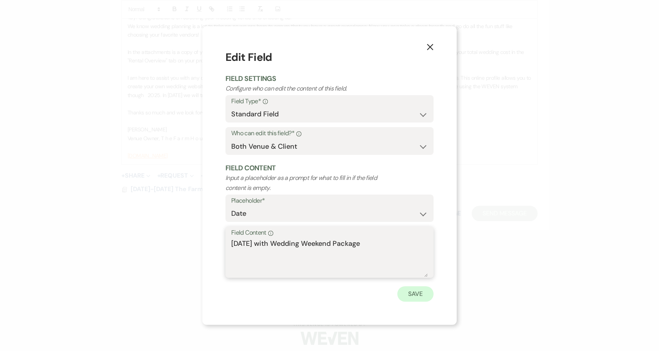
type textarea "[DATE] with Wedding Weekend Package"
click at [410, 294] on button "Save" at bounding box center [415, 293] width 36 height 15
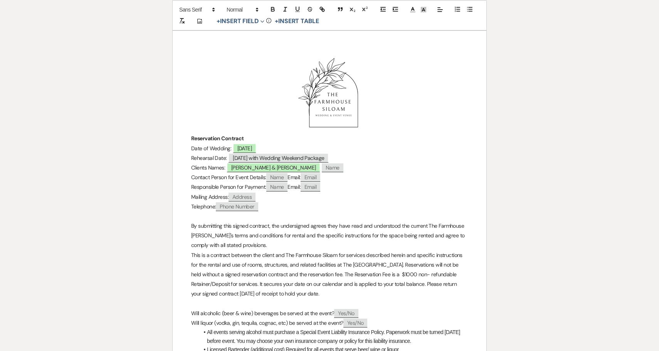
scroll to position [90, 0]
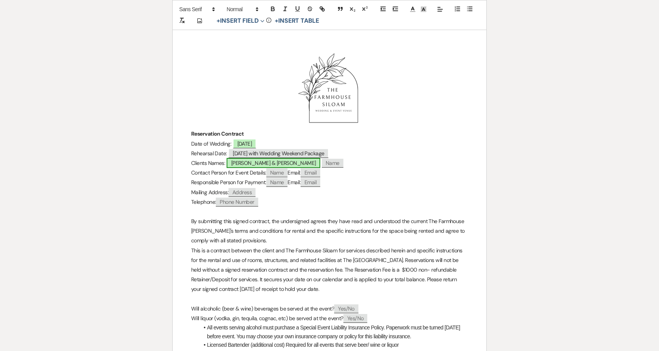
click at [301, 162] on span "[PERSON_NAME] & [PERSON_NAME]" at bounding box center [274, 163] width 94 height 10
select select "smartCustomField"
select select "owner"
select select "{{clientNames}}"
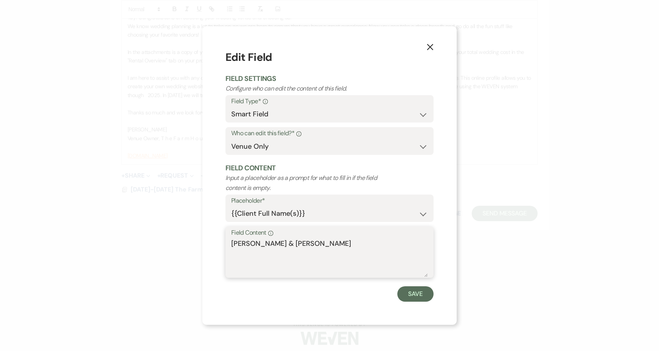
drag, startPoint x: 337, startPoint y: 243, endPoint x: 291, endPoint y: 243, distance: 45.8
click at [291, 243] on textarea "[PERSON_NAME] & [PERSON_NAME]" at bounding box center [329, 257] width 196 height 39
click at [430, 50] on icon "X" at bounding box center [429, 47] width 7 height 7
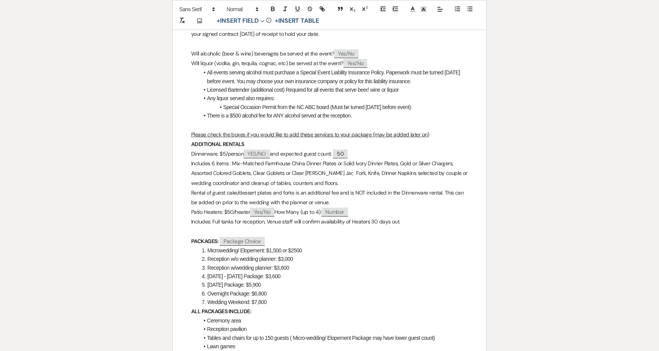
scroll to position [351, 0]
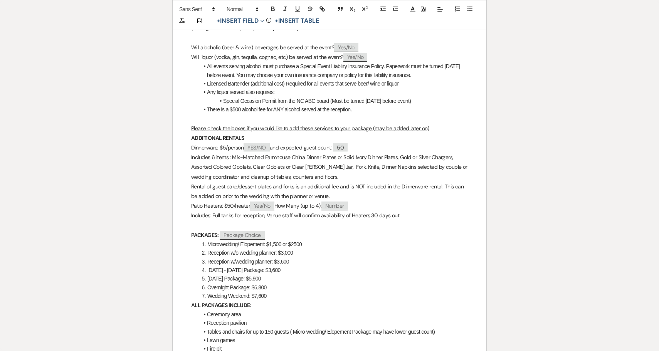
click at [347, 145] on span "50" at bounding box center [340, 147] width 15 height 9
select select "smartCustomField"
select select "client"
select select "{{guestCount}}"
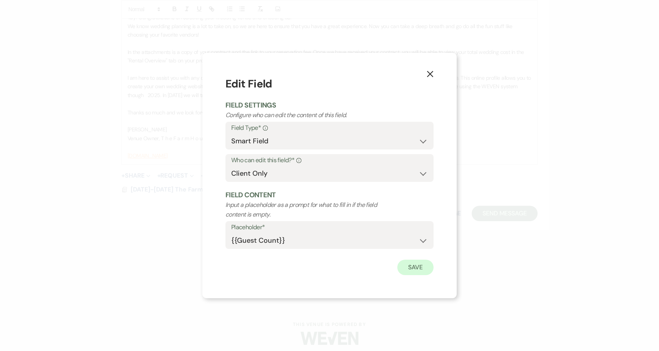
click at [417, 267] on button "Save" at bounding box center [415, 267] width 36 height 15
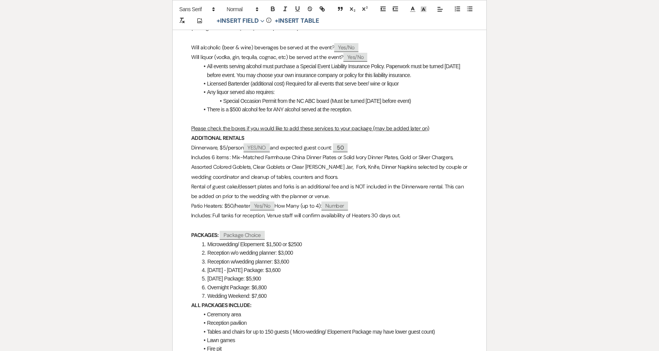
click at [346, 144] on span "50" at bounding box center [340, 147] width 15 height 9
select select "smartCustomField"
select select "client"
select select "{{guestCount}}"
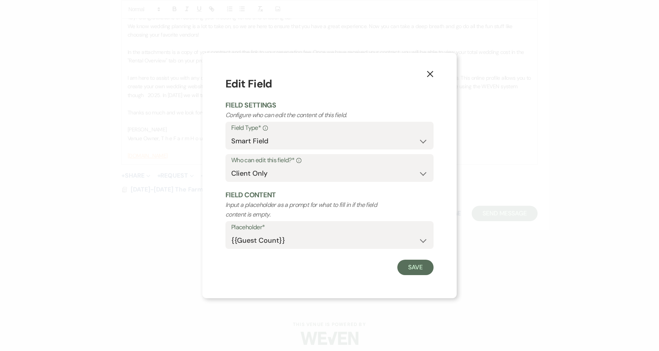
click at [428, 74] on icon "X" at bounding box center [429, 74] width 7 height 7
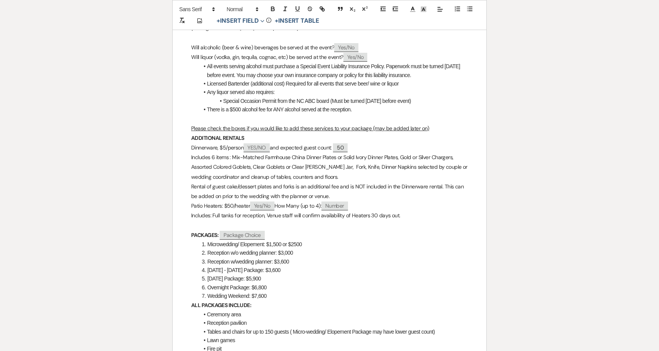
click at [342, 143] on span "50" at bounding box center [340, 147] width 15 height 9
select select "smartCustomField"
select select "client"
select select "{{guestCount}}"
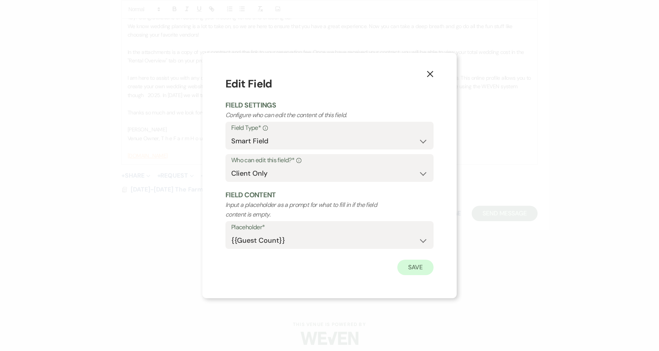
click at [408, 266] on button "Save" at bounding box center [415, 267] width 36 height 15
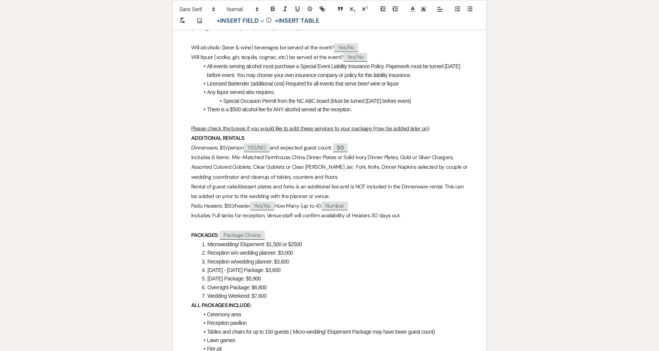
click at [345, 143] on span "50" at bounding box center [340, 147] width 15 height 9
select select "smartCustomField"
select select "client"
select select "{{guestCount}}"
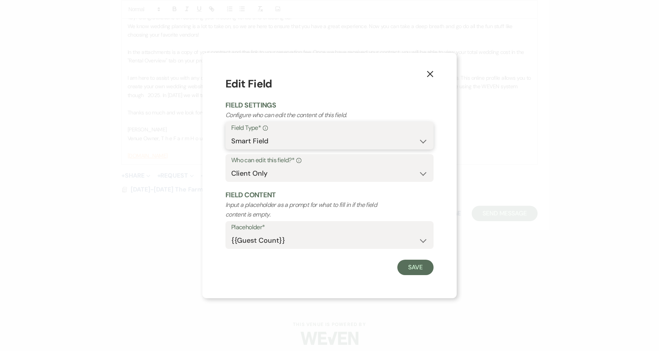
select select "standardCustomField"
click at [415, 264] on button "Save" at bounding box center [415, 267] width 36 height 15
select select "Number"
click at [416, 268] on button "Save" at bounding box center [415, 267] width 36 height 15
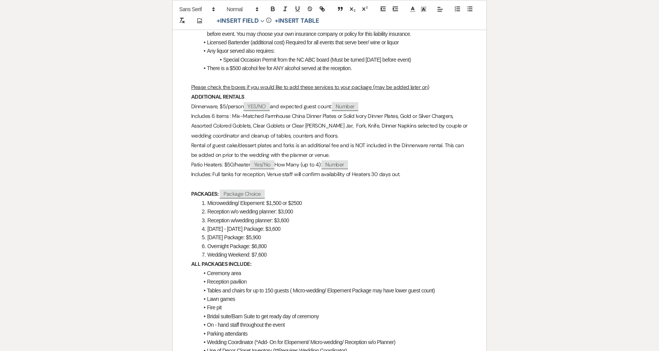
scroll to position [393, 0]
click at [246, 189] on span "Package Choice" at bounding box center [242, 193] width 45 height 9
select select "client"
select select "custom_placeholder"
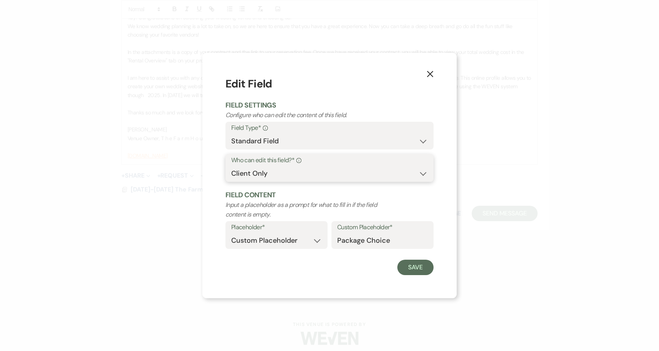
select select "clientAndOwner"
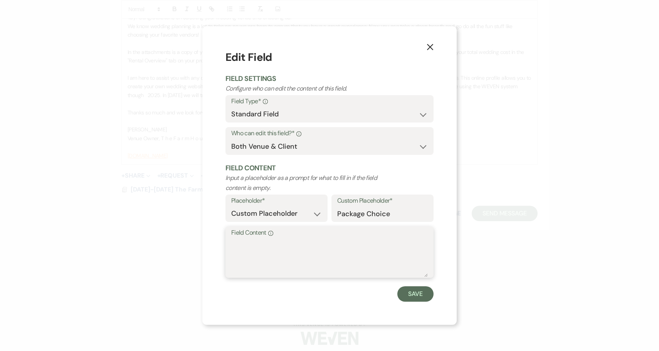
click at [245, 244] on textarea "Field Content Info" at bounding box center [329, 257] width 196 height 39
type textarea "7. Wedding Weekend $7600- $250 discount = $7350"
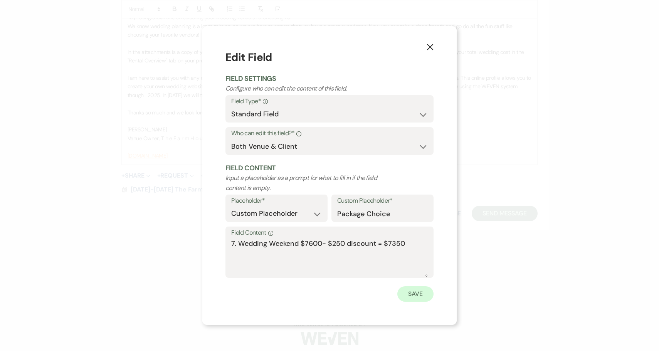
click at [418, 295] on button "Save" at bounding box center [415, 293] width 36 height 15
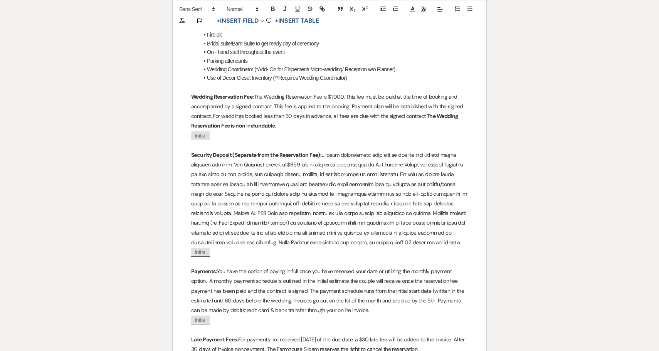
scroll to position [666, 0]
click at [230, 158] on p "Security Deposit (Separate from the Reservation Fee):" at bounding box center [329, 198] width 277 height 97
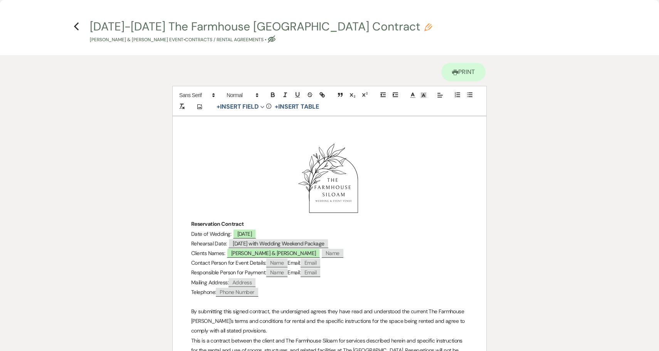
scroll to position [0, 0]
click at [77, 27] on icon "Previous" at bounding box center [77, 26] width 6 height 9
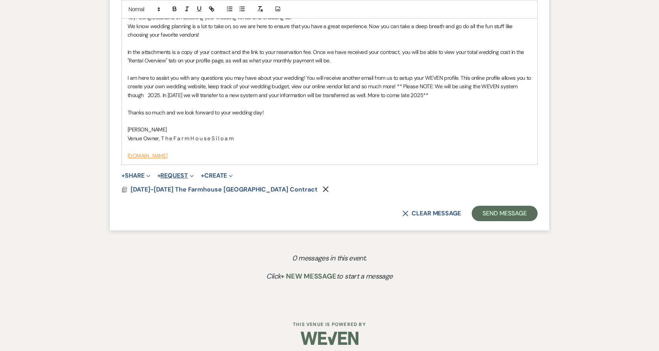
click at [180, 173] on button "+ Request Expand" at bounding box center [175, 176] width 37 height 6
click at [185, 185] on button "Generate Payment Payment" at bounding box center [211, 191] width 108 height 14
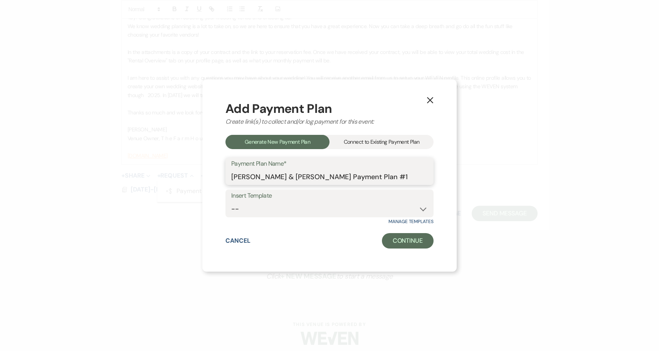
drag, startPoint x: 405, startPoint y: 178, endPoint x: 341, endPoint y: 176, distance: 64.8
click at [341, 176] on input "[PERSON_NAME] & [PERSON_NAME] Payment Plan #1" at bounding box center [329, 176] width 196 height 15
type input "[PERSON_NAME] & [PERSON_NAME] Reservation Fee"
select select "319"
click at [414, 240] on button "Continue" at bounding box center [408, 240] width 52 height 15
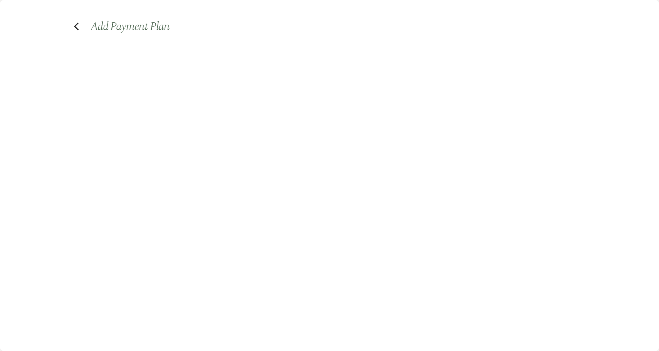
select select "2"
select select "flat"
select select "true"
select select "client"
select select "weeks"
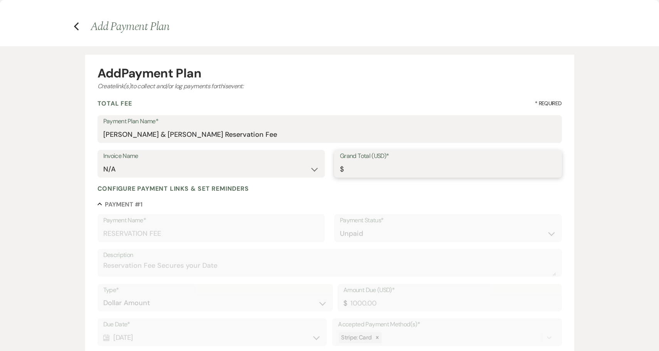
click at [409, 167] on input "Grand Total (USD)*" at bounding box center [448, 169] width 216 height 15
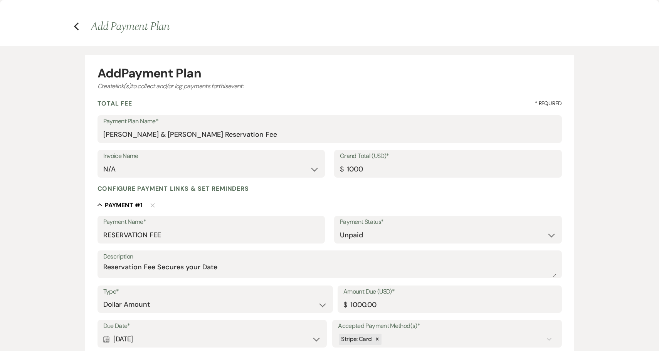
type input "1000.00"
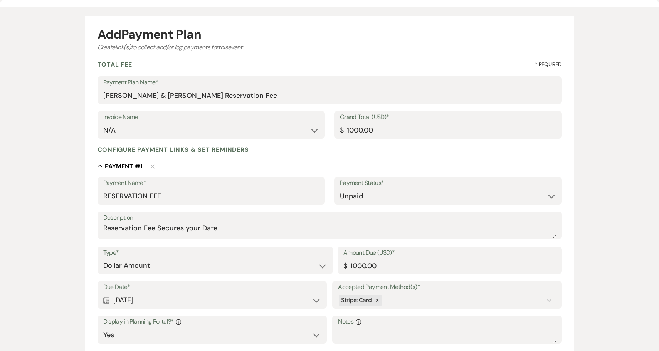
scroll to position [42, 0]
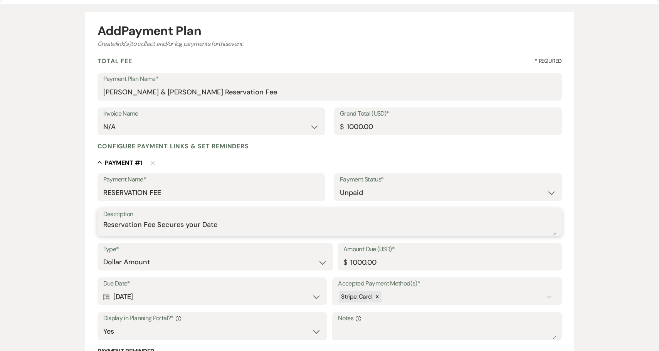
click at [244, 222] on textarea "Reservation Fee Secures your Date" at bounding box center [329, 227] width 453 height 15
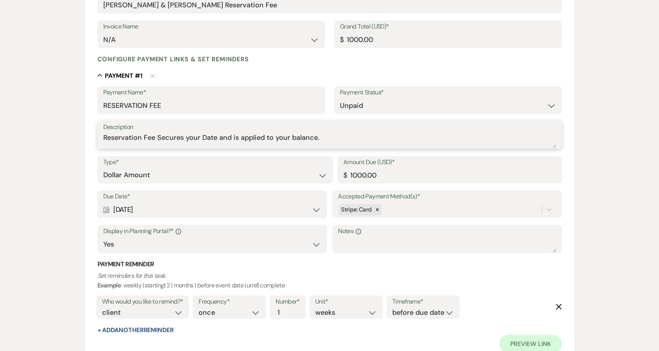
scroll to position [153, 0]
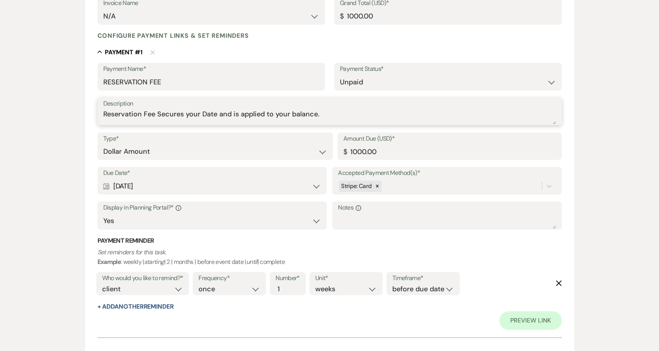
type textarea "Reservation Fee Secures your Date and is applied to your balance."
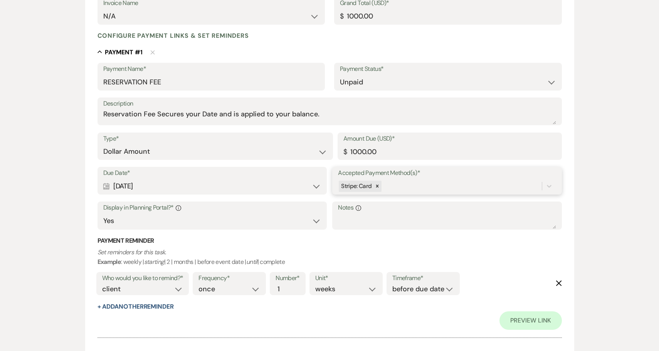
click at [450, 184] on div "Stripe: Card" at bounding box center [439, 186] width 203 height 13
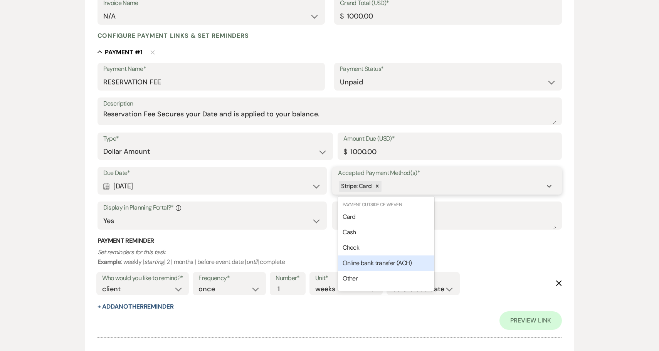
click at [404, 259] on span "Online bank transfer (ACH)" at bounding box center [376, 263] width 69 height 8
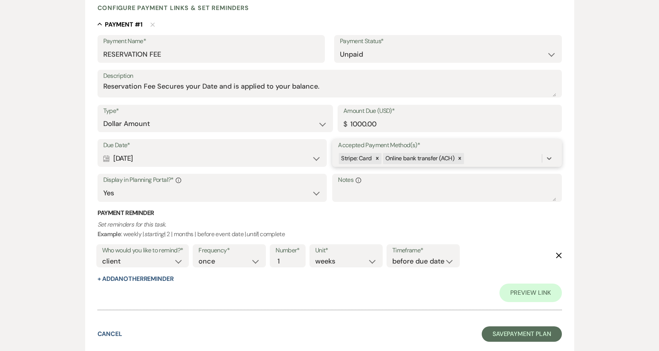
scroll to position [180, 0]
click at [511, 331] on button "Save Payment Plan" at bounding box center [522, 334] width 80 height 15
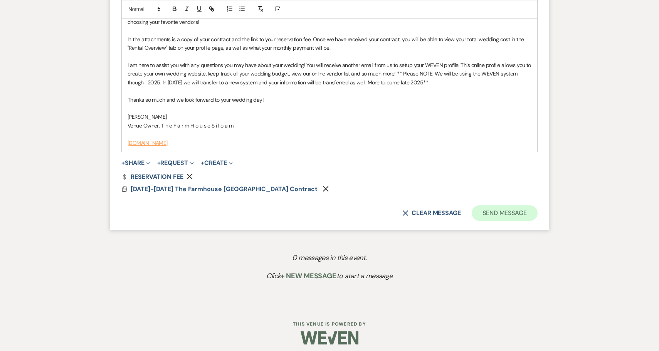
scroll to position [505, 0]
click at [504, 207] on button "Send Message" at bounding box center [505, 213] width 66 height 15
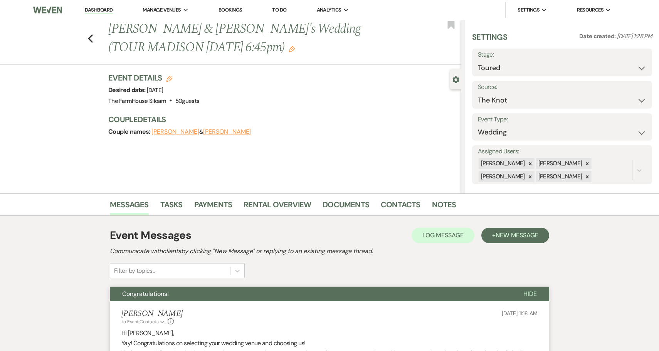
scroll to position [0, 0]
click at [174, 23] on li "The FarmHouse Siloam" at bounding box center [181, 26] width 69 height 8
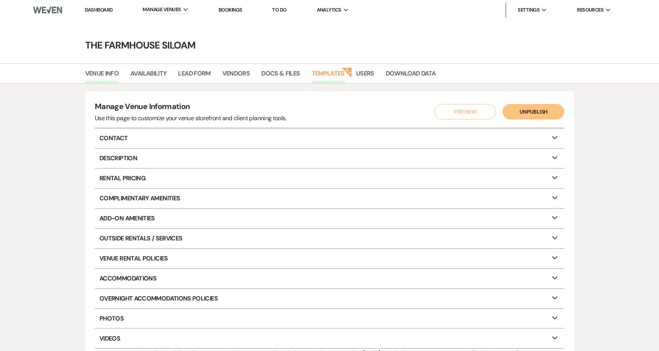
click at [331, 74] on link "Templates" at bounding box center [328, 76] width 33 height 15
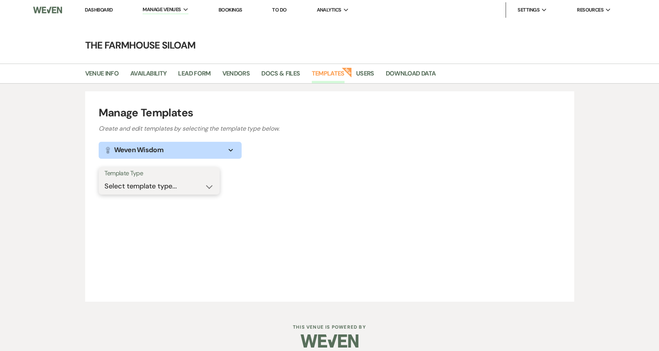
select select "Message Templates"
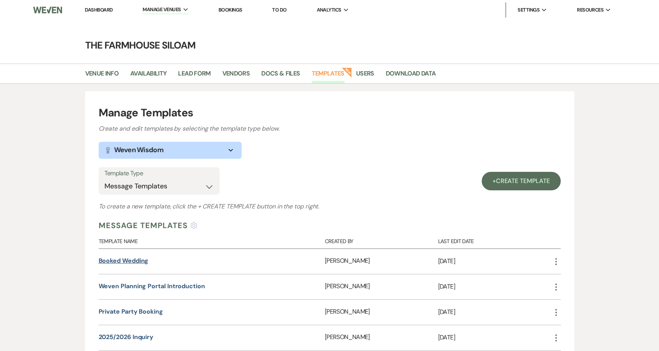
click at [128, 260] on link "Booked Wedding" at bounding box center [124, 261] width 50 height 8
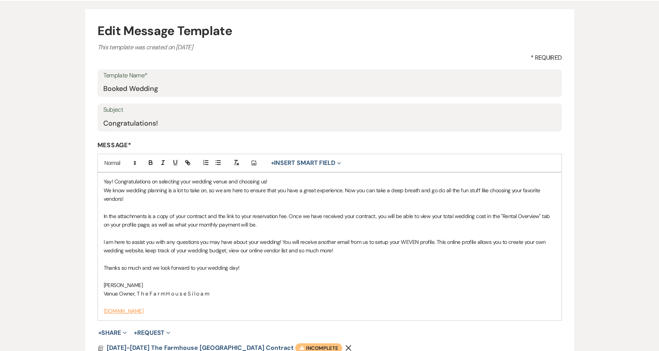
click at [364, 250] on p "I am here to assist you with any questions you may have about your wedding! You…" at bounding box center [330, 246] width 452 height 17
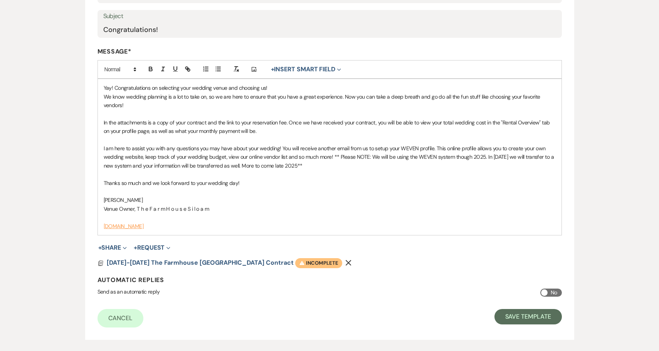
scroll to position [171, 0]
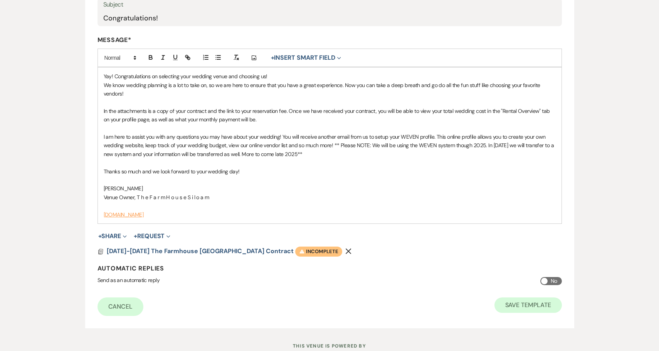
click at [533, 300] on button "Save Template" at bounding box center [527, 304] width 67 height 15
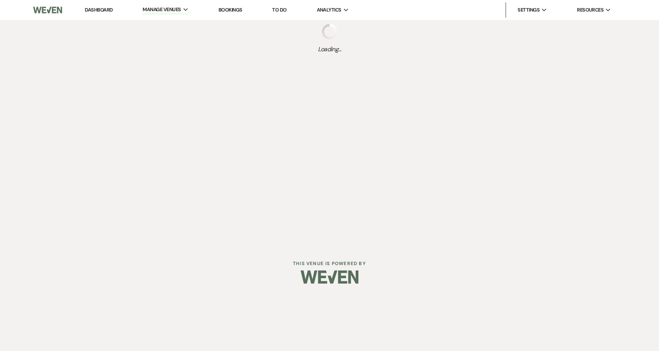
select select "Message Templates"
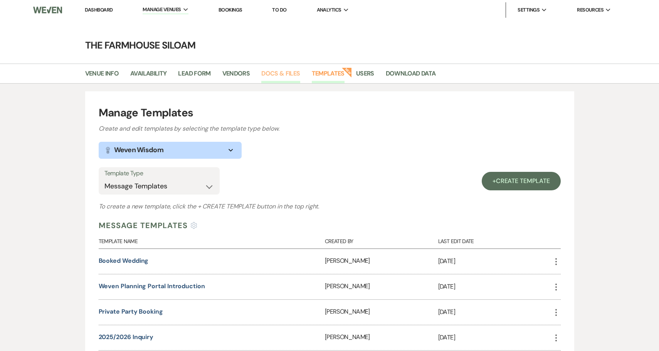
click at [285, 74] on link "Docs & Files" at bounding box center [280, 76] width 39 height 15
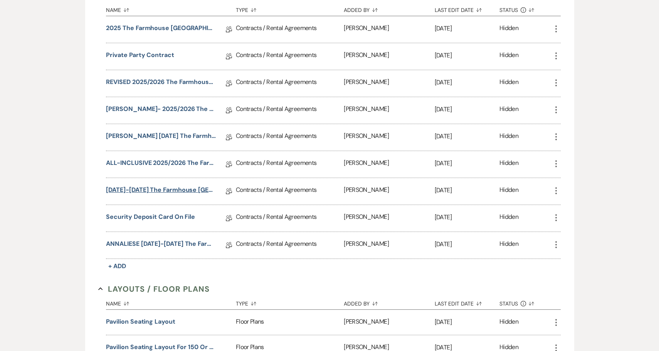
scroll to position [180, 0]
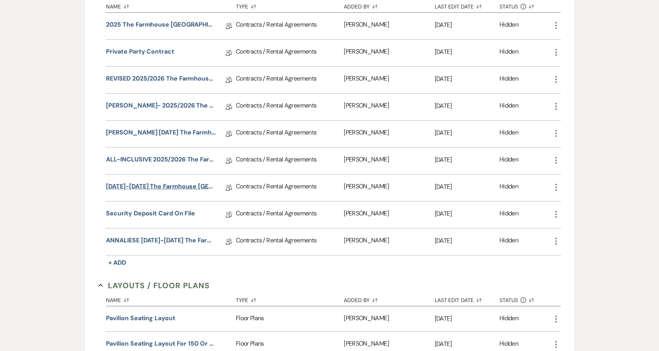
click at [155, 186] on link "2025-2027 The Farmhouse Siloam Reservation Contract" at bounding box center [161, 188] width 110 height 12
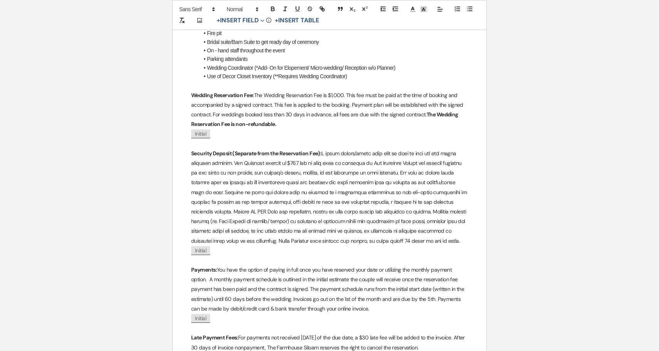
scroll to position [702, 0]
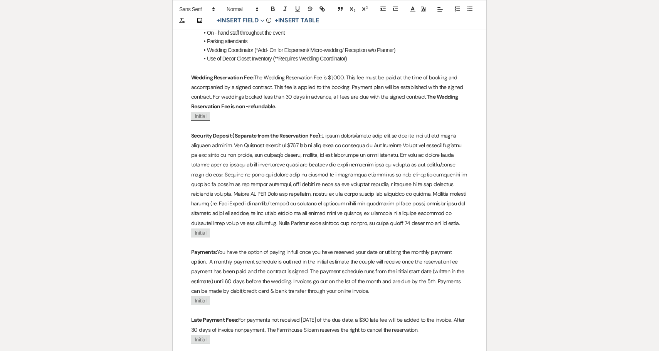
click at [232, 138] on p "Security Deposit (Separate from the Reservation Fee):" at bounding box center [329, 179] width 277 height 97
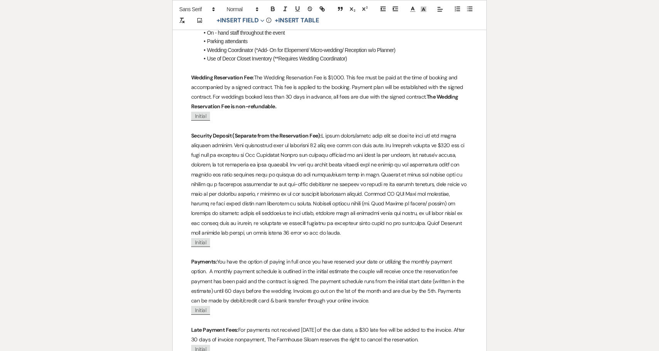
click at [331, 142] on p "Security Deposit (Separate from the Reservation Fee):" at bounding box center [329, 184] width 277 height 107
click at [359, 139] on p "Security Deposit (Separate from the Reservation Fee):" at bounding box center [329, 184] width 277 height 107
click at [386, 139] on p "Security Deposit (Separate from the Reservation Fee):" at bounding box center [329, 184] width 277 height 107
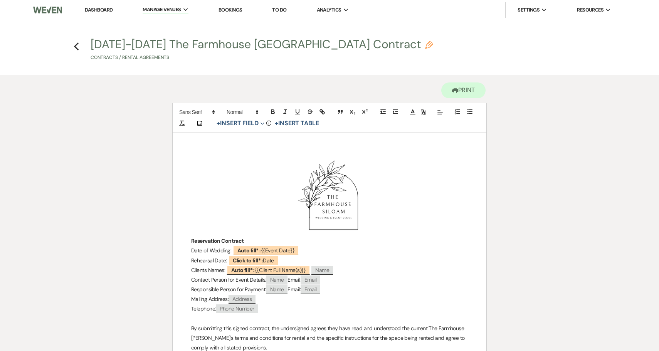
scroll to position [0, 0]
click at [77, 47] on icon "Previous" at bounding box center [77, 46] width 6 height 9
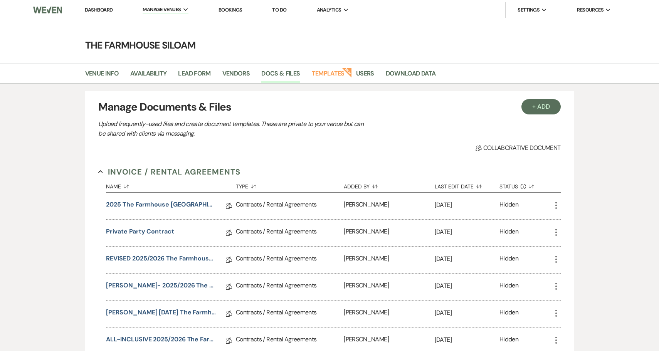
click at [101, 8] on link "Dashboard" at bounding box center [99, 10] width 28 height 7
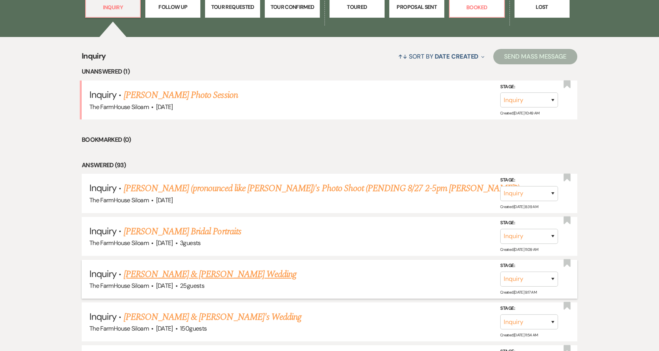
scroll to position [272, 0]
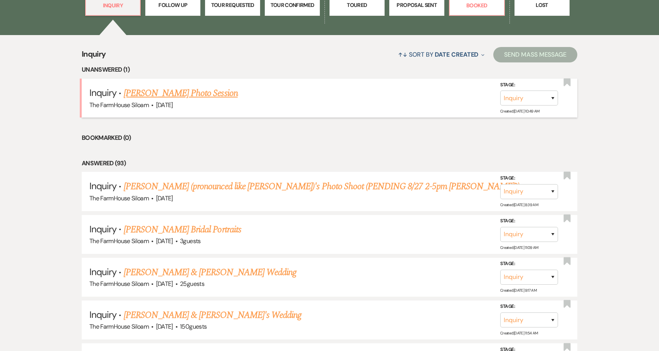
click at [176, 93] on link "Kathe Hicks's Photo Session" at bounding box center [181, 93] width 114 height 14
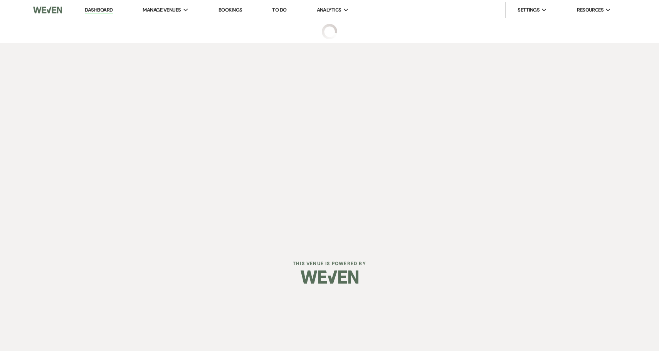
select select "13"
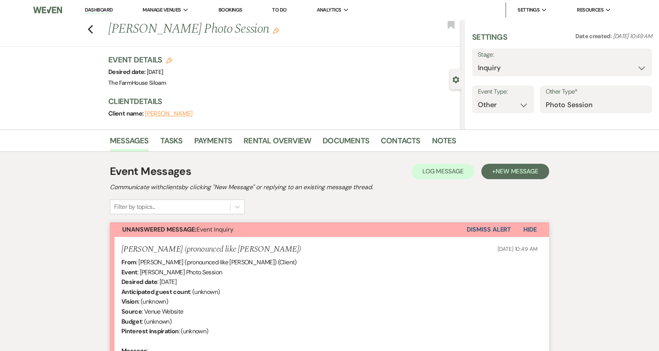
select select "5"
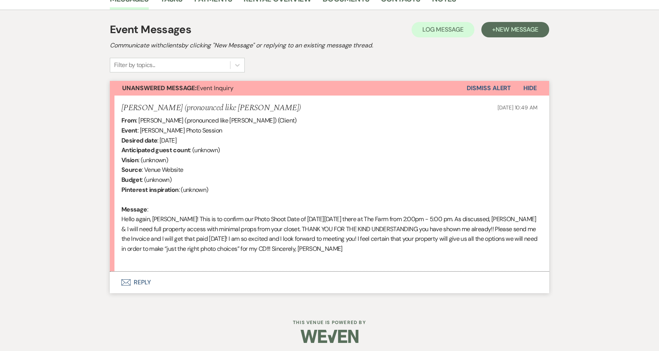
scroll to position [205, 0]
click at [146, 279] on button "Envelope Reply" at bounding box center [329, 283] width 439 height 22
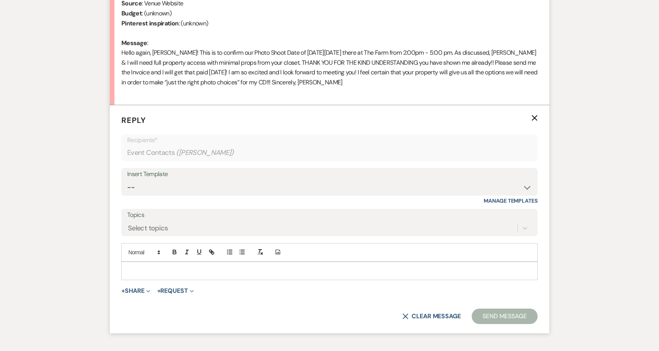
scroll to position [412, 0]
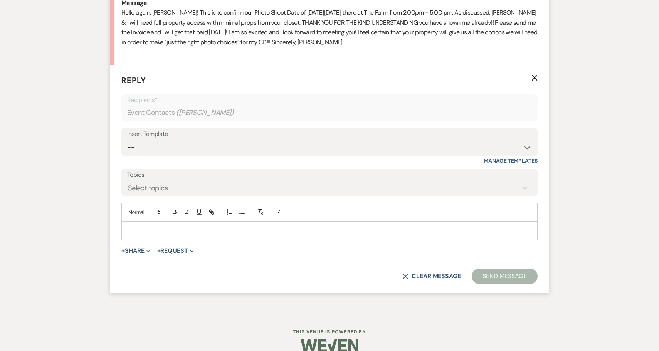
click at [153, 227] on p at bounding box center [330, 231] width 404 height 8
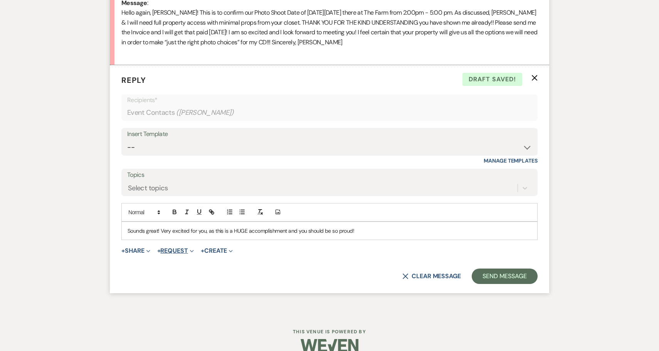
click at [184, 248] on button "+ Request Expand" at bounding box center [175, 251] width 37 height 6
click at [188, 260] on button "Generate Payment Payment" at bounding box center [211, 266] width 108 height 14
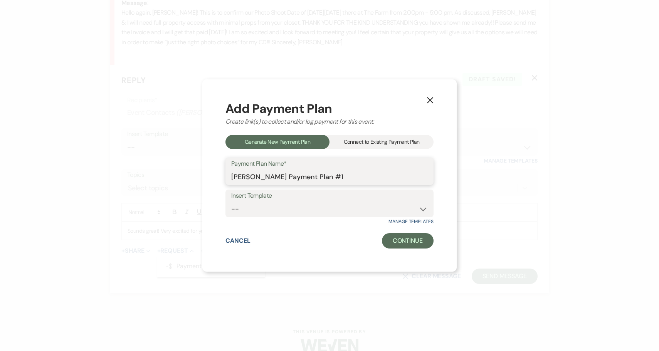
click at [341, 177] on input "Kathe Hicks's Payment Plan #1" at bounding box center [329, 176] width 196 height 15
drag, startPoint x: 341, startPoint y: 177, endPoint x: 283, endPoint y: 178, distance: 58.2
click at [283, 178] on input "Kathe Hicks's Payment Plan #1" at bounding box center [329, 176] width 196 height 15
type input "Kathe Hicks's Photo Session Payment"
click at [401, 238] on button "Continue" at bounding box center [408, 240] width 52 height 15
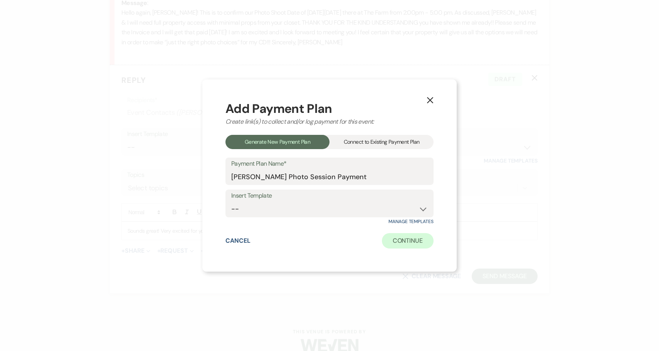
select select "2"
select select "percentage"
select select "false"
select select "client"
select select "weeks"
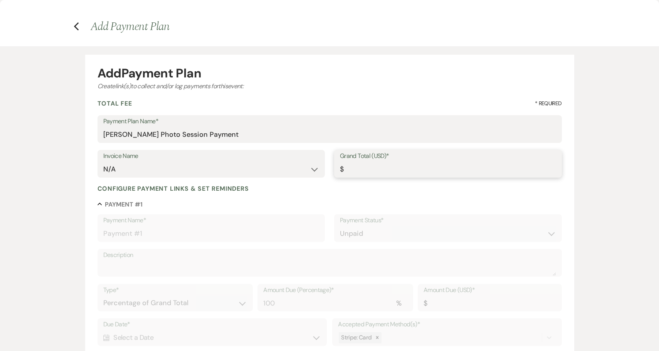
click at [369, 172] on input "Grand Total (USD)*" at bounding box center [448, 169] width 216 height 15
type input "2"
type input "2.00"
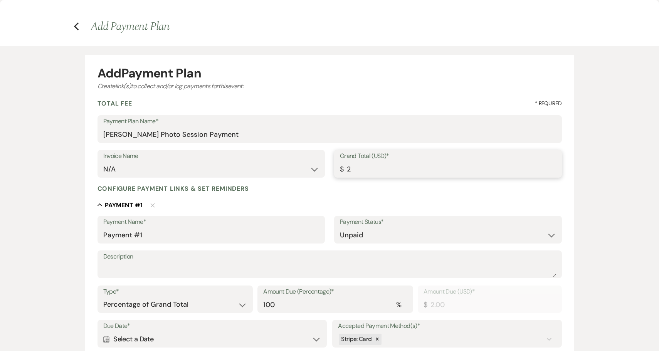
type input "22"
type input "22.00"
type input "227"
type input "227.00"
type input "22"
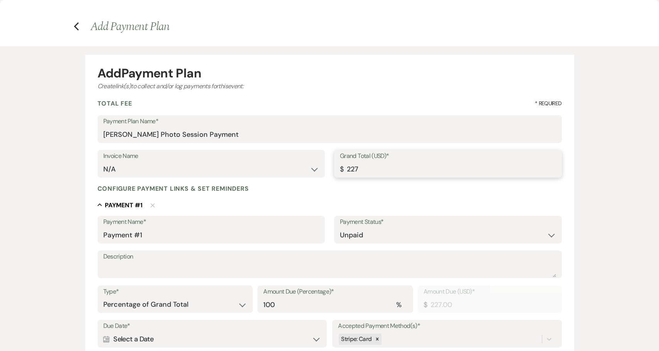
type input "22.00"
type input "225"
type input "225.00"
drag, startPoint x: 165, startPoint y: 235, endPoint x: 91, endPoint y: 235, distance: 73.6
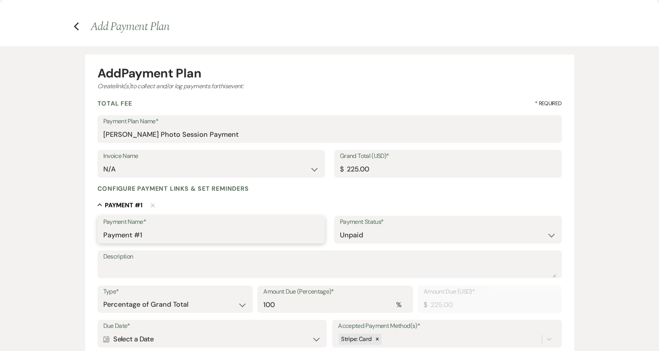
click at [91, 235] on form "Add Payment Plan Create link(s) to collect and/or log payments for this event: …" at bounding box center [329, 286] width 489 height 462
type input "Photo Session Fee"
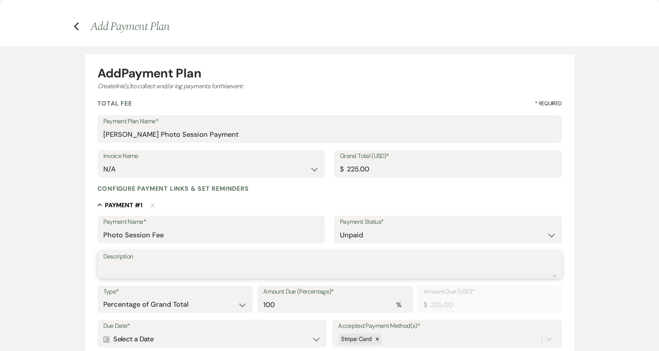
click at [119, 273] on textarea "Description" at bounding box center [329, 269] width 453 height 15
type textarea "%"
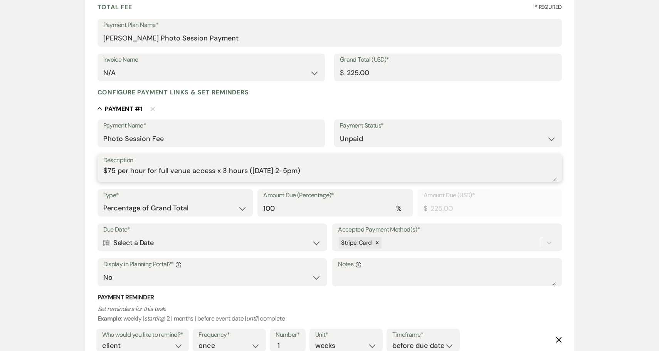
scroll to position [99, 0]
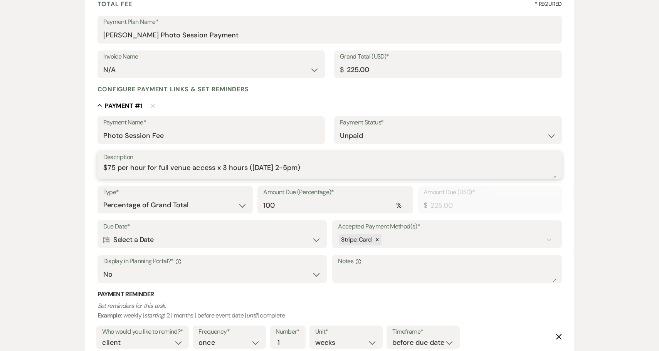
type textarea "$75 per hour for full venue access x 3 hours (8/27/2025 2-5pm)"
click at [261, 240] on div "Calendar Select a Date Expand" at bounding box center [212, 239] width 218 height 15
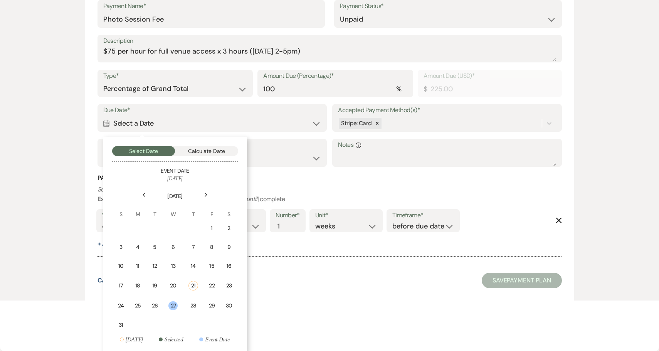
scroll to position [215, 0]
click at [121, 303] on div "24" at bounding box center [121, 306] width 6 height 8
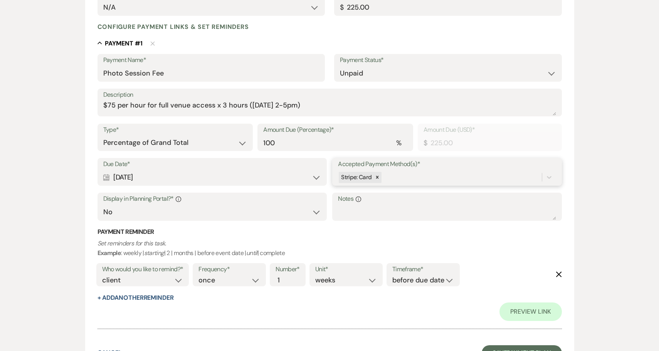
click at [412, 172] on div "Stripe: Card" at bounding box center [439, 177] width 203 height 13
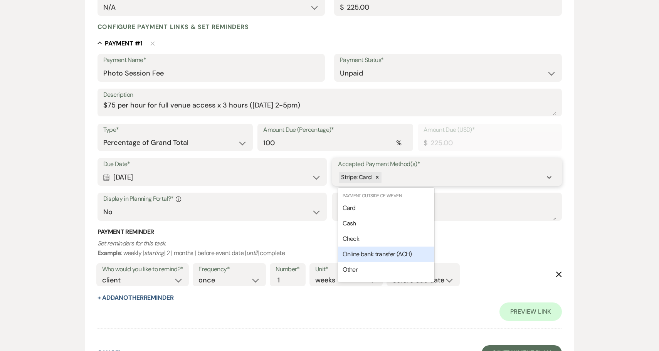
click at [389, 248] on div "Online bank transfer (ACH)" at bounding box center [386, 254] width 96 height 15
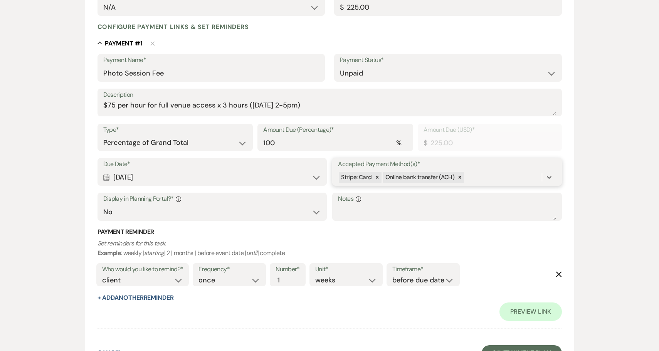
click at [487, 177] on div "Stripe: Card Online bank transfer (ACH)" at bounding box center [439, 177] width 203 height 13
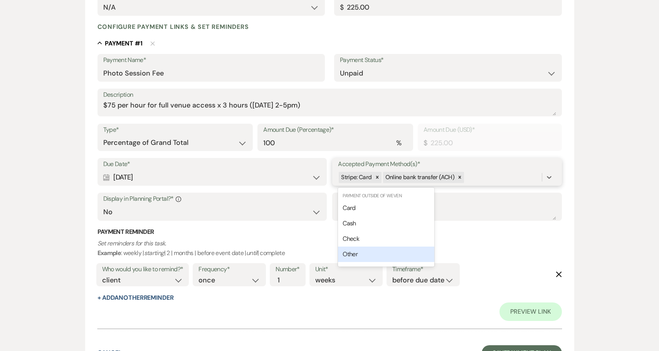
click at [369, 255] on div "Other" at bounding box center [386, 254] width 96 height 15
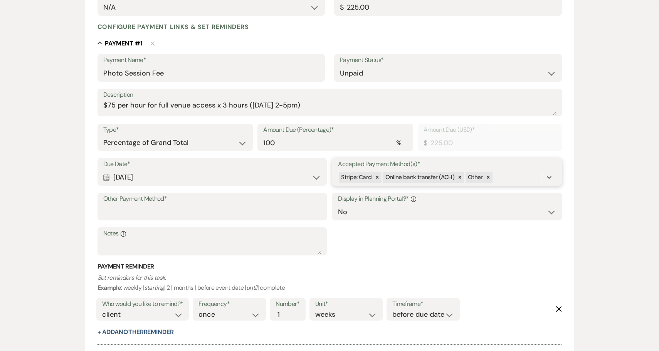
click at [476, 176] on span "Other" at bounding box center [475, 177] width 15 height 8
click at [488, 176] on icon at bounding box center [487, 177] width 5 height 5
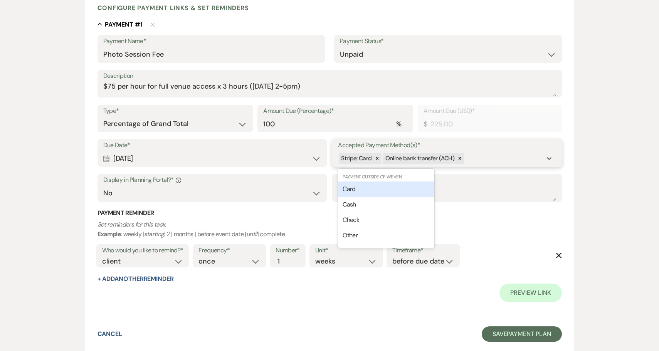
scroll to position [180, 0]
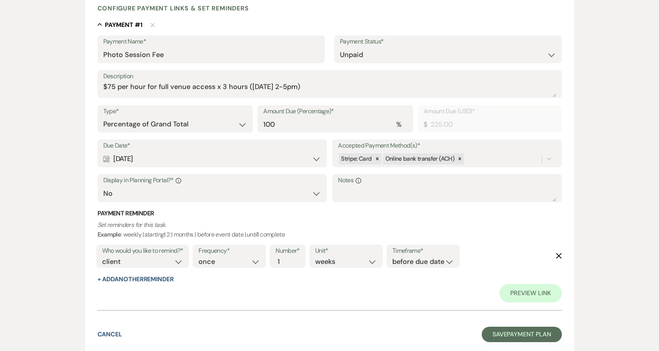
click at [482, 215] on h3 "Payment Reminder" at bounding box center [329, 213] width 464 height 8
click at [529, 332] on button "Save Payment Plan" at bounding box center [522, 334] width 80 height 15
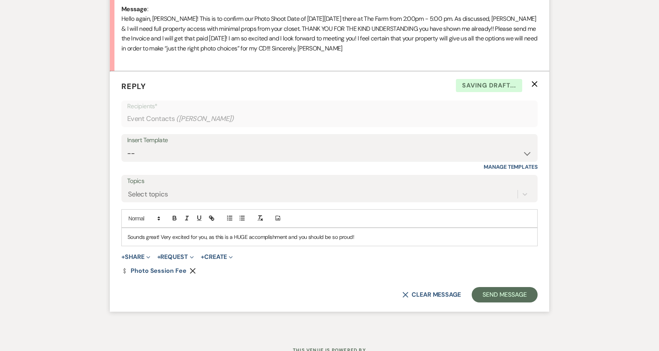
scroll to position [404, 0]
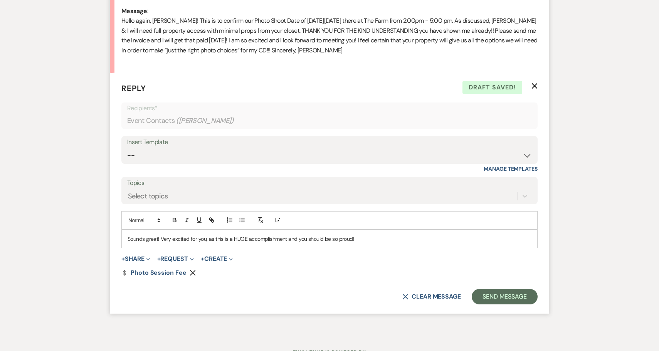
click at [365, 235] on p "Sounds great! Very excited for you, as this is a HUGE accomplishment and you sh…" at bounding box center [330, 239] width 404 height 8
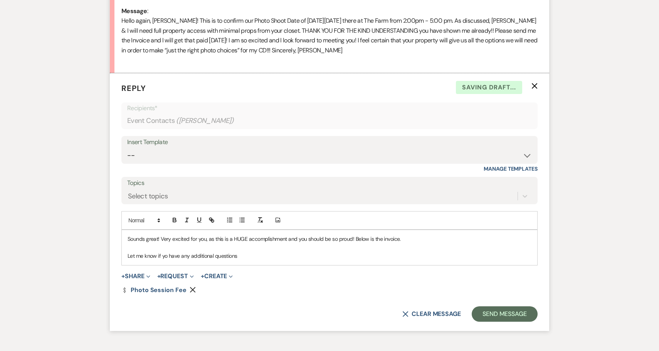
click at [166, 252] on p "Let me know if yo have any additional questions" at bounding box center [330, 256] width 404 height 8
click at [244, 252] on p "Let me know if you have any additional questions" at bounding box center [330, 256] width 404 height 8
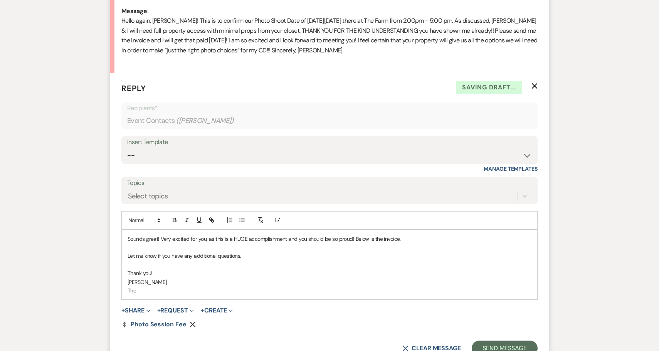
click at [205, 278] on p "[PERSON_NAME]" at bounding box center [330, 282] width 404 height 8
click at [178, 286] on p "The" at bounding box center [330, 290] width 404 height 8
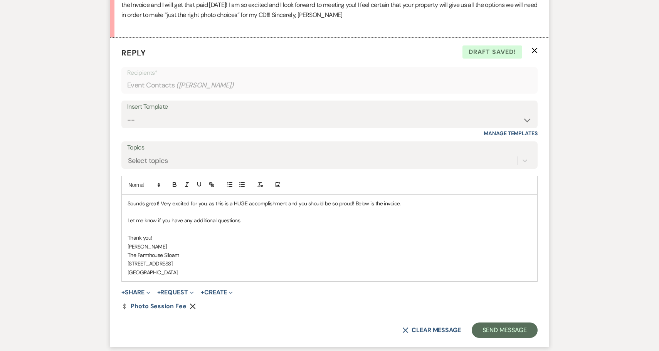
scroll to position [430, 0]
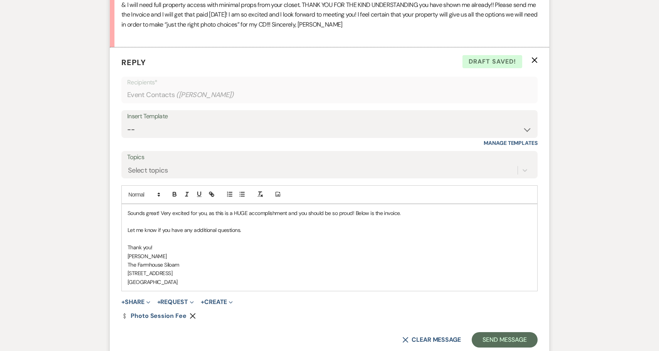
click at [128, 209] on p "Sounds great! Very excited for you, as this is a HUGE accomplishment and you sh…" at bounding box center [330, 213] width 404 height 8
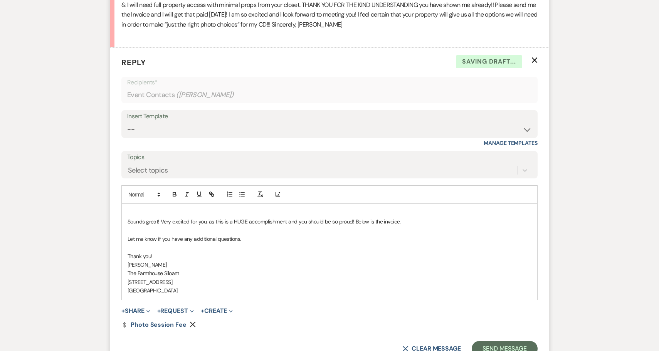
click at [134, 209] on p at bounding box center [330, 213] width 404 height 8
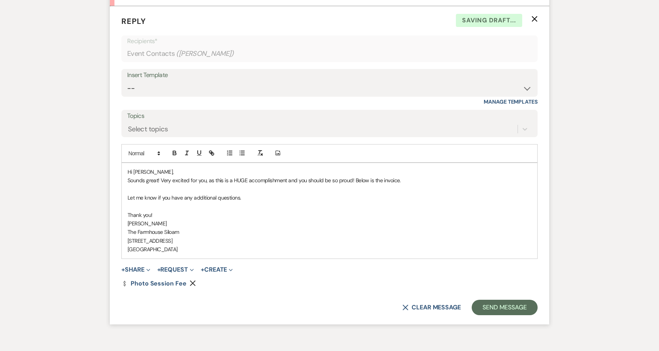
scroll to position [484, 0]
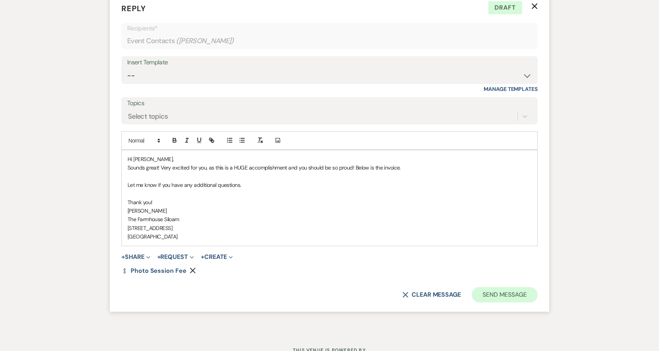
click at [502, 287] on button "Send Message" at bounding box center [505, 294] width 66 height 15
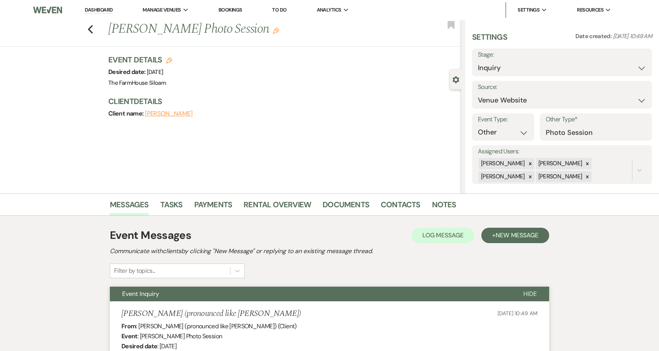
scroll to position [0, 0]
click at [92, 29] on icon "Previous" at bounding box center [90, 29] width 6 height 9
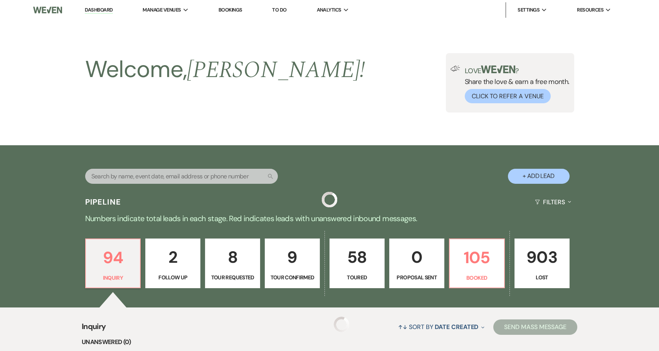
scroll to position [272, 0]
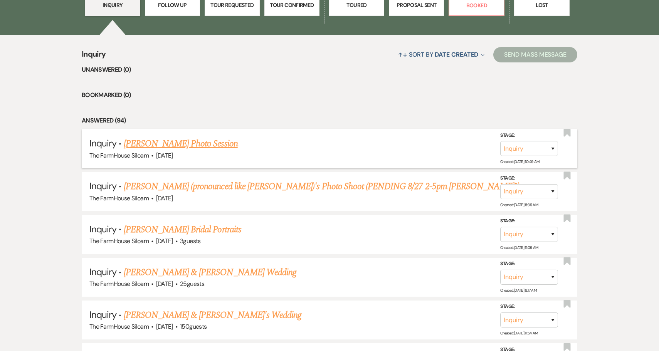
click at [216, 142] on link "Kathe Hicks's Photo Session" at bounding box center [181, 144] width 114 height 14
select select "5"
select select "13"
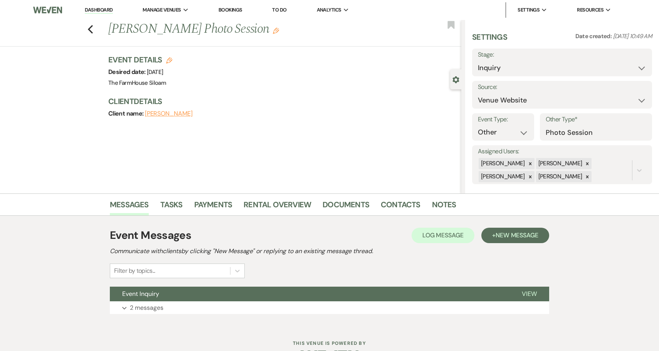
click at [273, 32] on icon "Edit" at bounding box center [276, 31] width 6 height 6
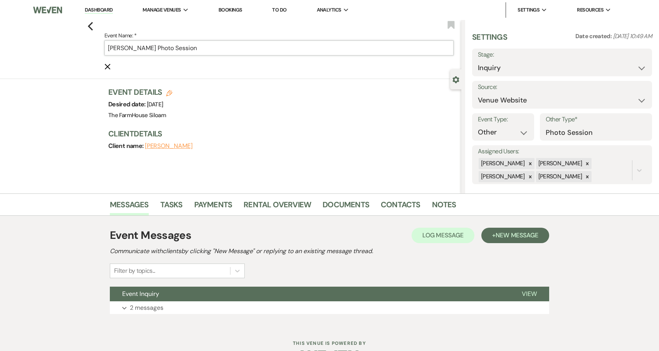
click at [243, 45] on input "Kathe Hicks's Photo Session" at bounding box center [278, 47] width 349 height 15
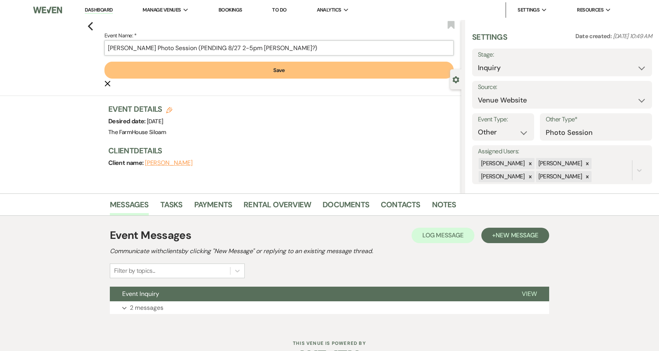
type input "Kathe Hicks's Photo Session (PENDING 8/27 2-5pm Amanda?)"
click at [247, 68] on button "Save" at bounding box center [278, 70] width 349 height 17
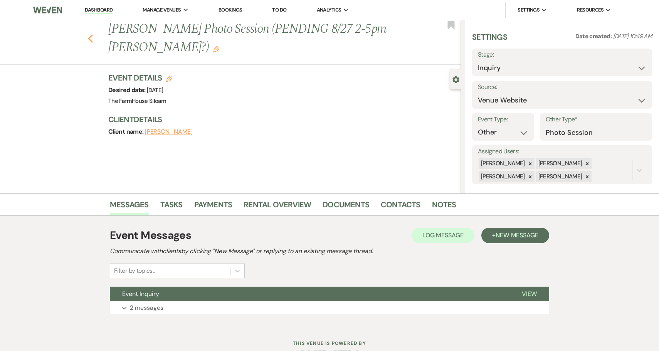
click at [88, 39] on icon "Previous" at bounding box center [90, 38] width 6 height 9
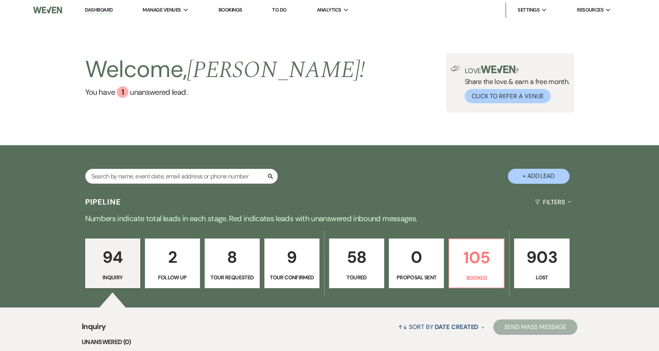
click at [285, 269] on p "9" at bounding box center [291, 257] width 45 height 26
select select "4"
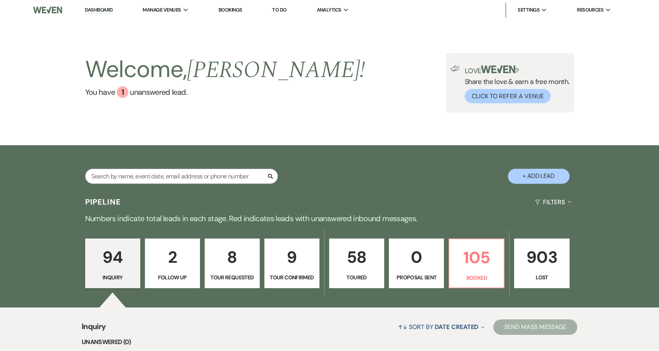
select select "4"
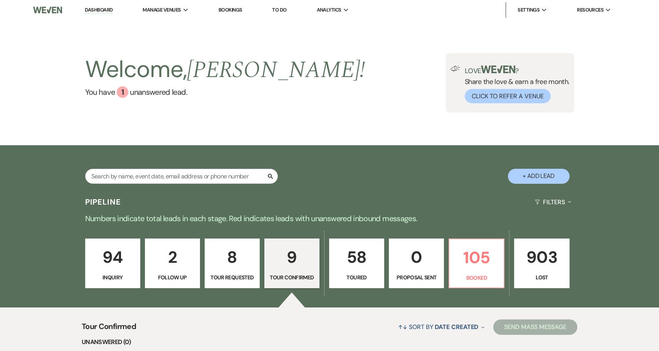
click at [353, 277] on p "Toured" at bounding box center [356, 277] width 45 height 8
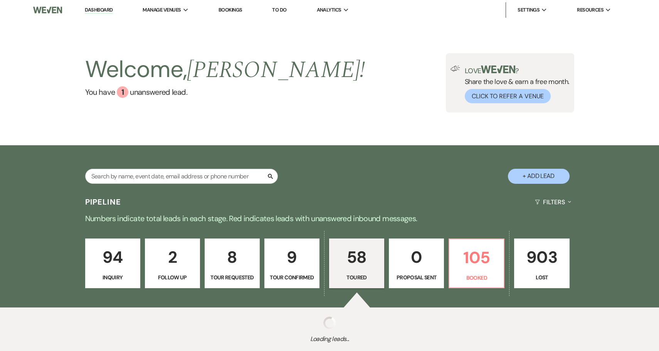
select select "5"
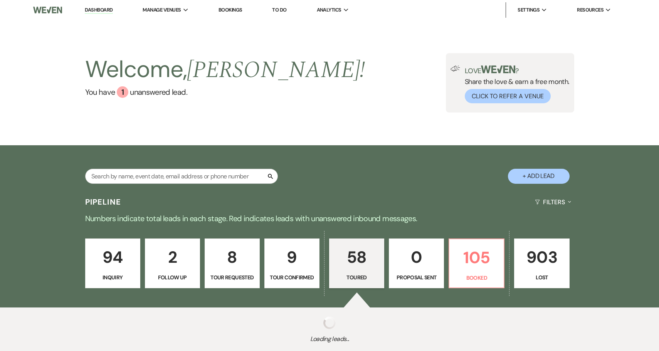
select select "5"
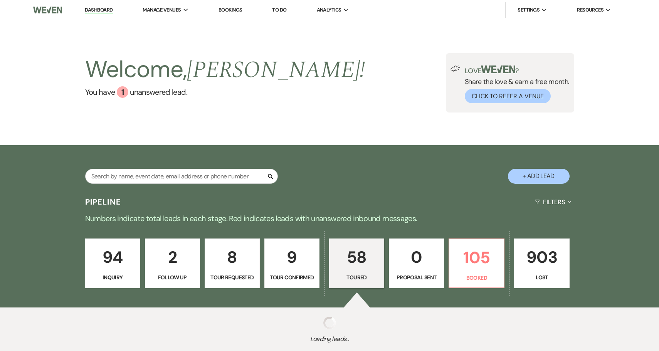
select select "5"
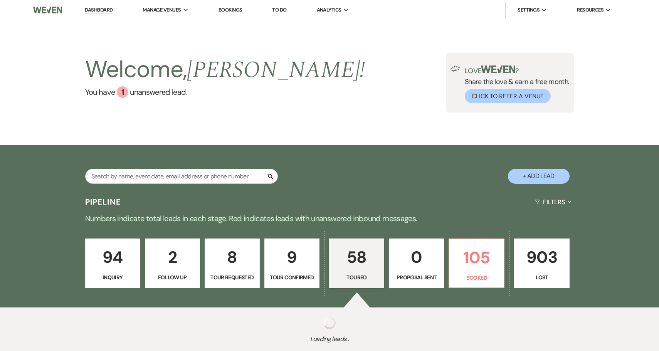
select select "5"
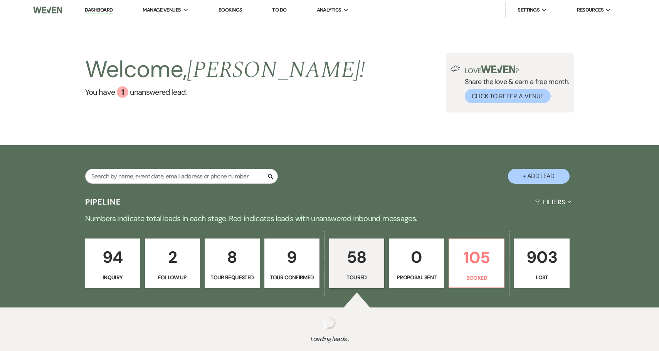
select select "5"
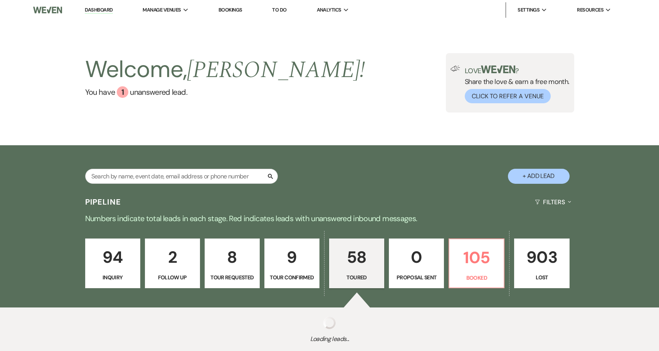
select select "5"
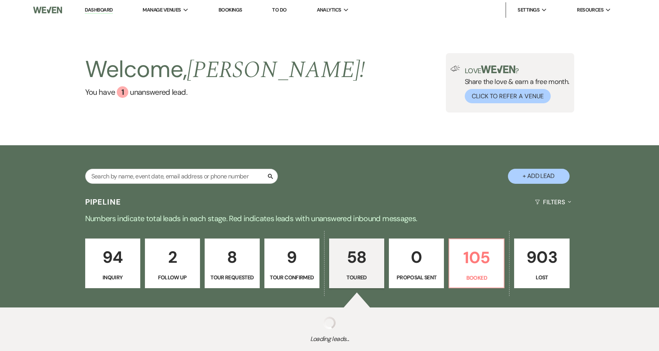
select select "5"
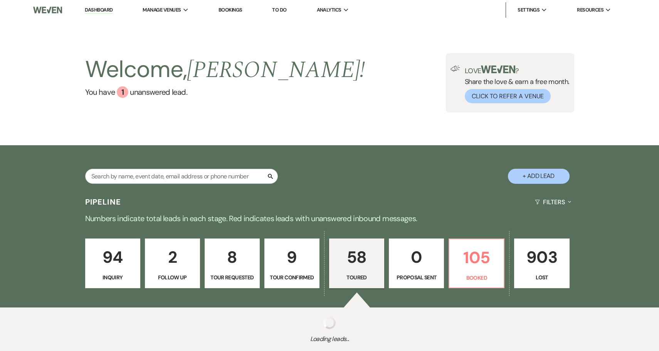
select select "5"
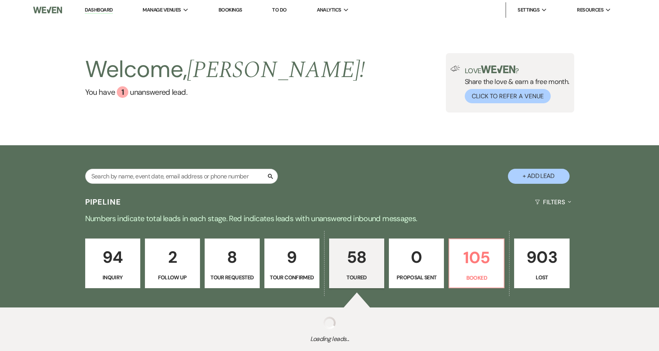
select select "5"
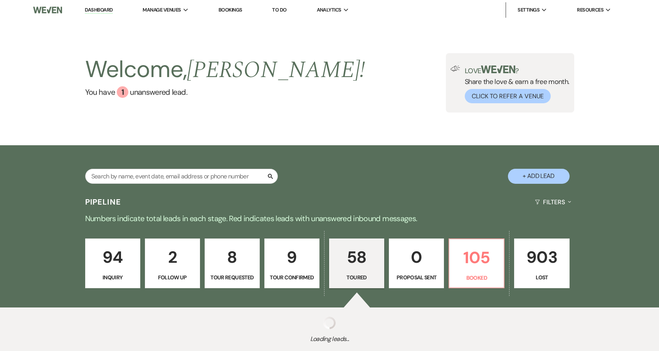
select select "5"
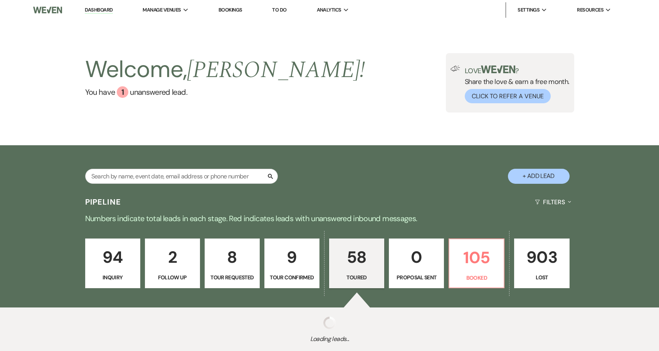
select select "5"
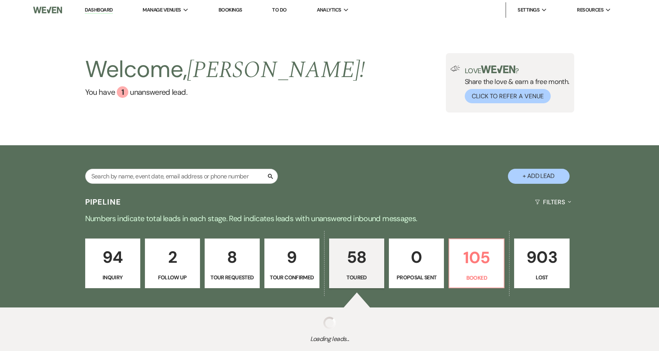
select select "5"
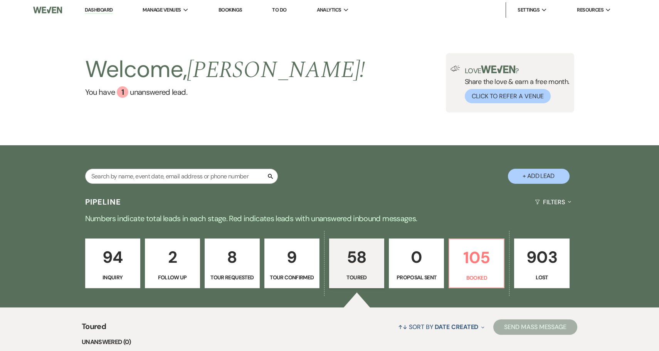
click at [421, 263] on p "0" at bounding box center [416, 257] width 45 height 26
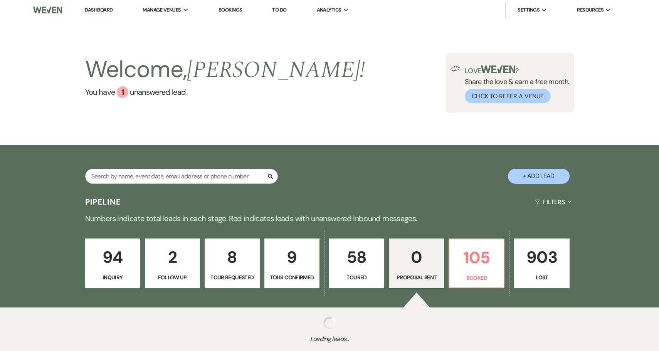
select select "6"
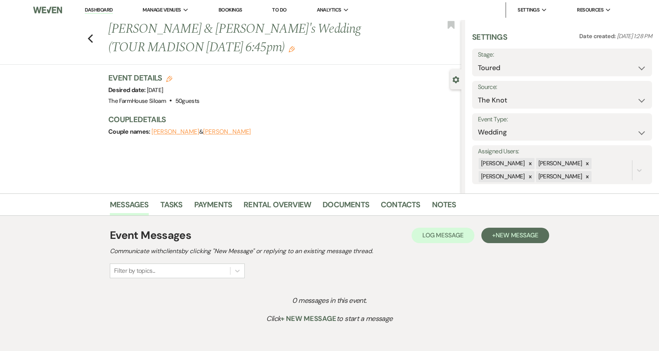
select select "5"
select select "2"
select select "6"
click at [626, 65] on button "Save" at bounding box center [633, 62] width 38 height 15
